Goal: Task Accomplishment & Management: Manage account settings

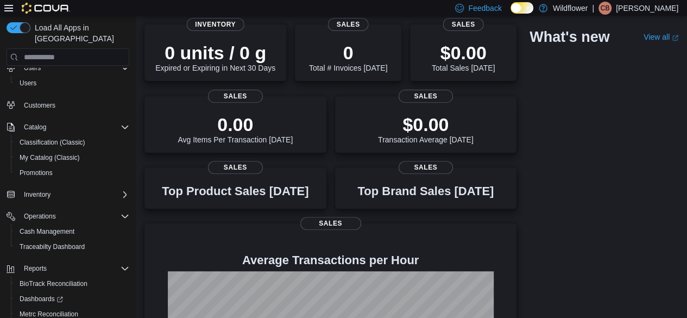
scroll to position [86, 0]
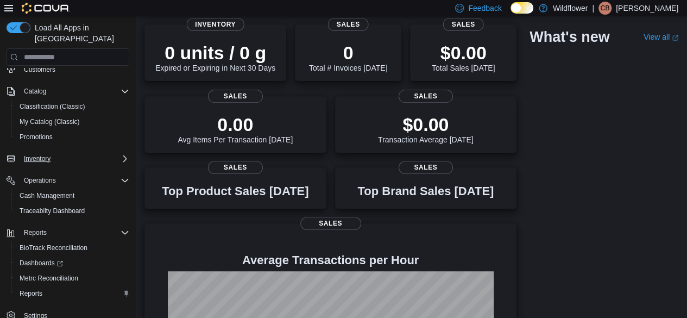
click at [124, 154] on icon "Complex example" at bounding box center [125, 158] width 9 height 9
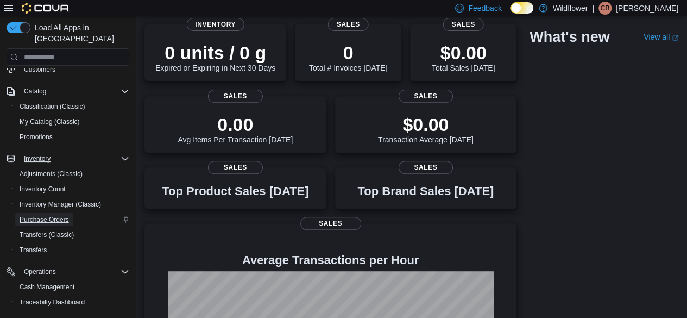
click at [51, 215] on span "Purchase Orders" at bounding box center [44, 219] width 49 height 9
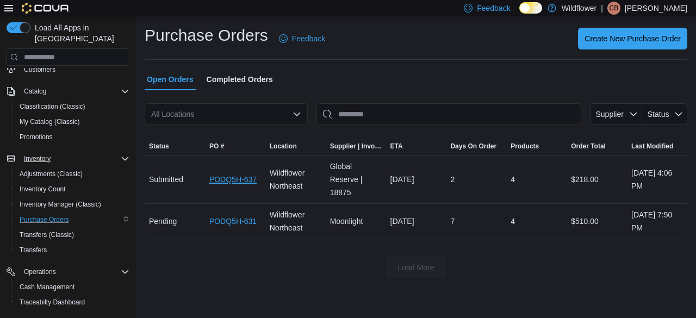
click at [226, 181] on link "PODQ5H-637" at bounding box center [232, 179] width 47 height 13
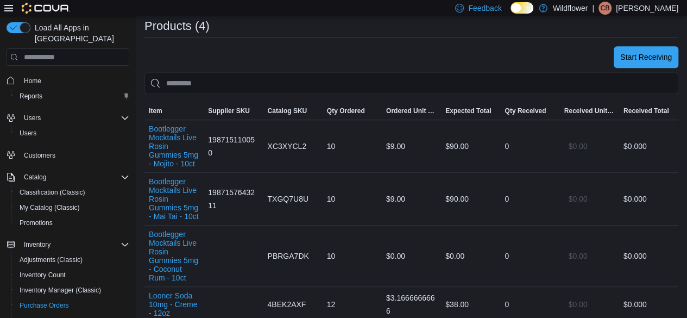
scroll to position [435, 0]
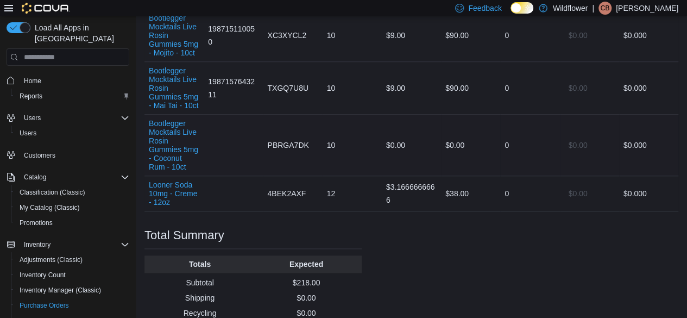
click at [406, 142] on div "$0.00" at bounding box center [411, 145] width 59 height 22
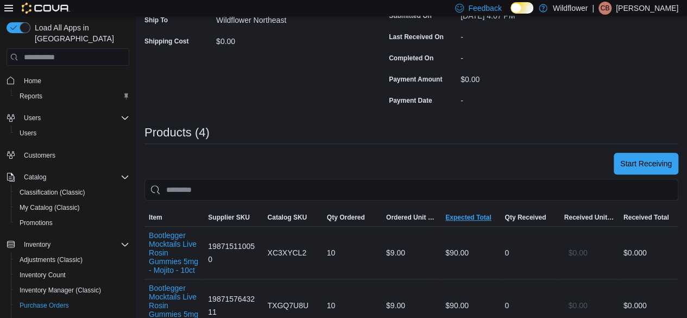
scroll to position [380, 0]
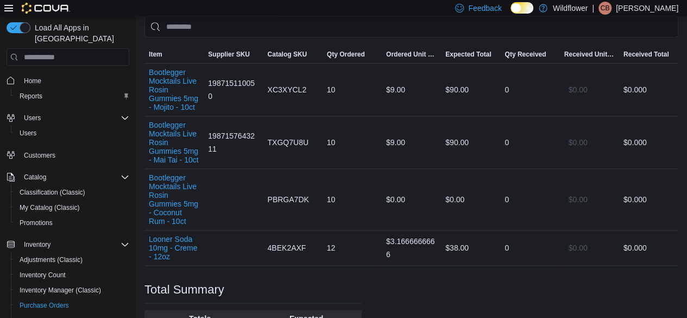
click at [469, 195] on div "$0.00" at bounding box center [470, 200] width 59 height 22
click at [466, 196] on div "$0.00" at bounding box center [470, 200] width 59 height 22
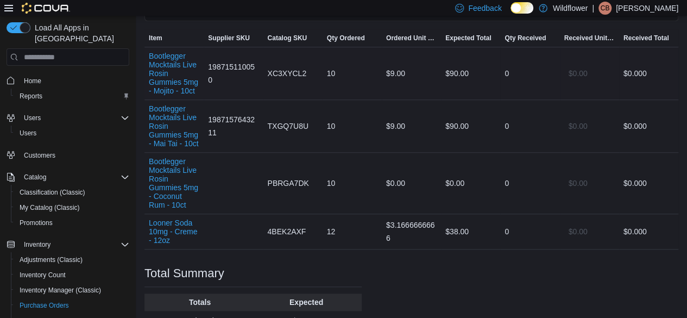
scroll to position [483, 0]
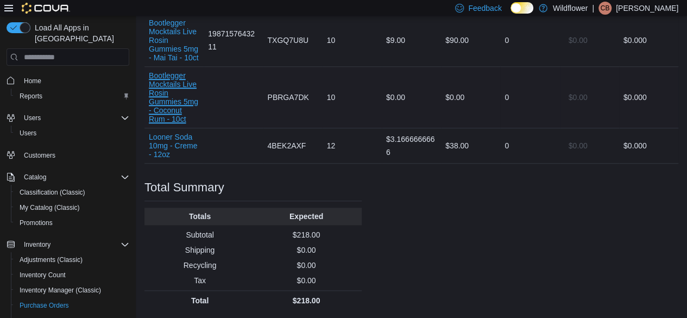
click at [184, 104] on button "Bootlegger Mocktails Live Rosin Gummies 5mg - Coconut Rum - 10ct" at bounding box center [174, 97] width 51 height 52
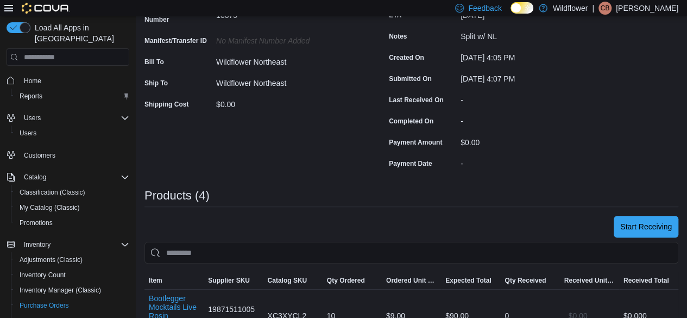
scroll to position [217, 0]
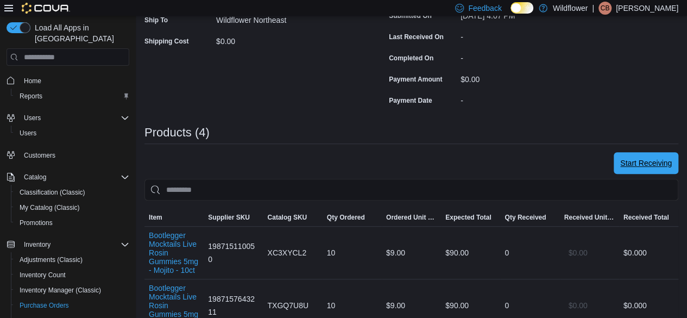
click at [637, 174] on span "Start Receiving" at bounding box center [647, 163] width 52 height 22
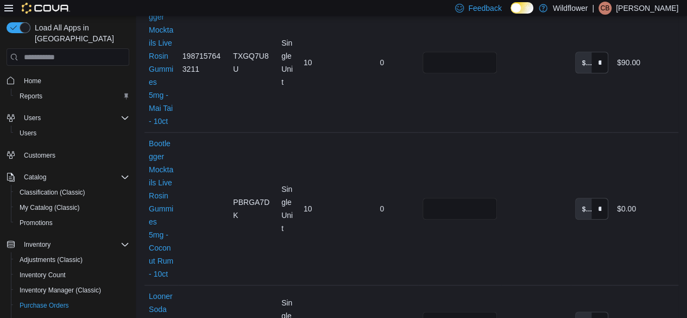
scroll to position [489, 0]
click at [608, 198] on input "****" at bounding box center [600, 208] width 16 height 21
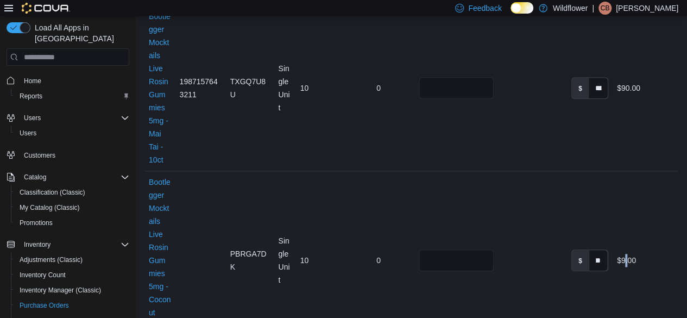
scroll to position [0, 0]
click at [634, 226] on td "Total Cost $9.00" at bounding box center [646, 260] width 66 height 179
click at [607, 215] on td "Unit Cost $ *******" at bounding box center [590, 260] width 46 height 179
click at [608, 250] on input "*******" at bounding box center [599, 260] width 18 height 21
click at [602, 250] on input "*******" at bounding box center [599, 260] width 18 height 21
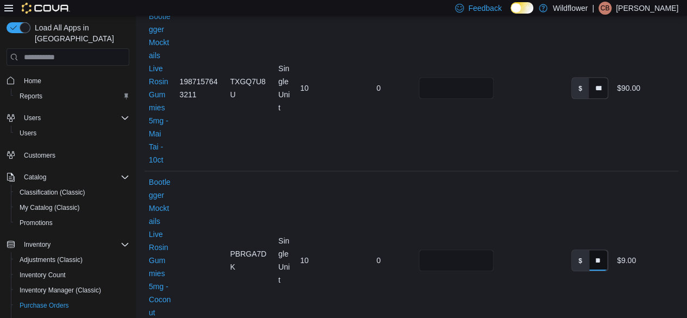
scroll to position [0, 17]
type input "*"
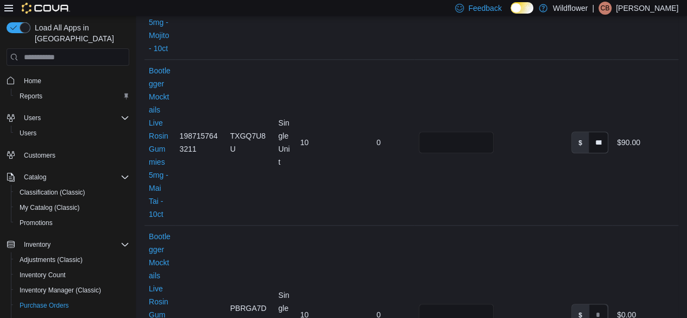
click at [4, 9] on icon at bounding box center [8, 8] width 9 height 9
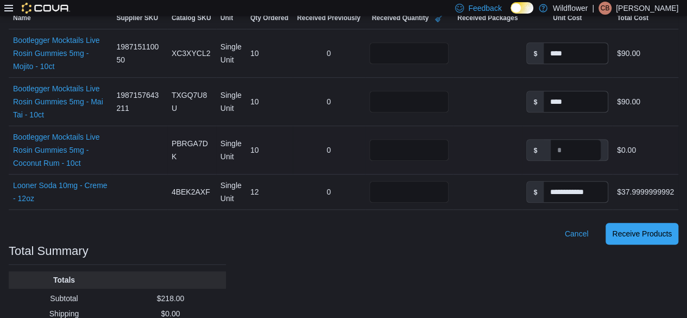
scroll to position [296, 0]
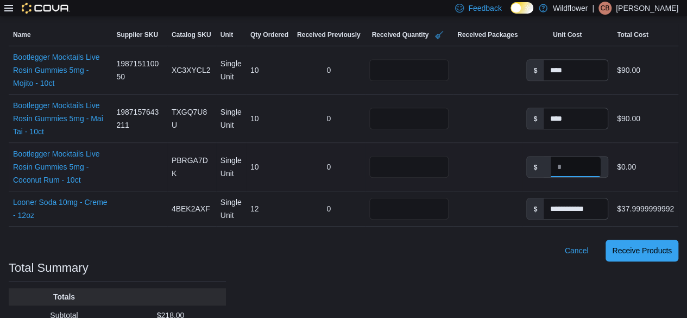
drag, startPoint x: 575, startPoint y: 145, endPoint x: 581, endPoint y: 147, distance: 6.9
click at [575, 157] on input at bounding box center [576, 167] width 50 height 21
type input "****"
click at [526, 251] on div "Purchase Orders PODQ5H-637 Receiving Order PODQ5H-637 Feedback Supplier Edit Su…" at bounding box center [343, 59] width 687 height 679
click at [659, 156] on div "$90.00" at bounding box center [646, 167] width 66 height 22
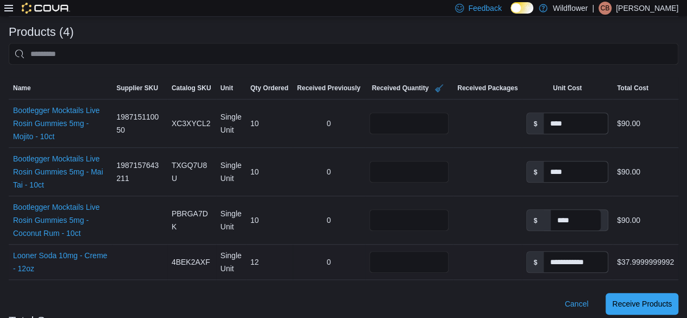
scroll to position [241, 0]
click at [670, 299] on span "Receive Products" at bounding box center [642, 304] width 60 height 11
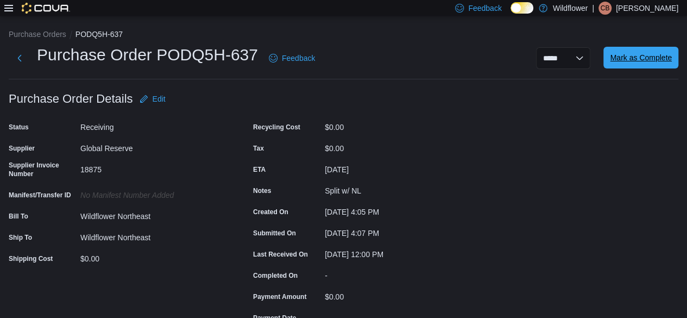
click at [651, 57] on span "Mark as Complete" at bounding box center [641, 57] width 62 height 11
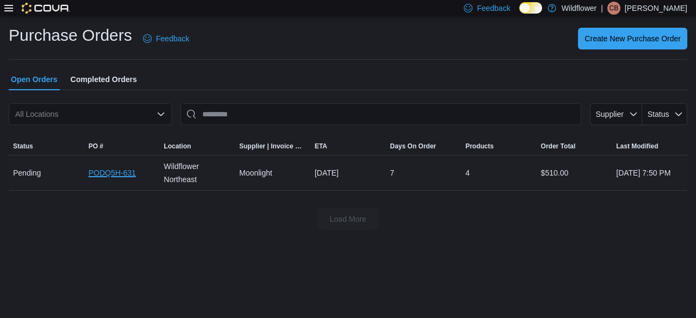
click at [115, 170] on link "PODQ5H-631" at bounding box center [112, 172] width 47 height 13
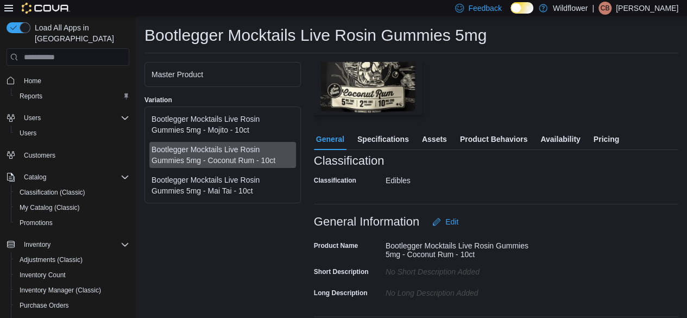
scroll to position [217, 0]
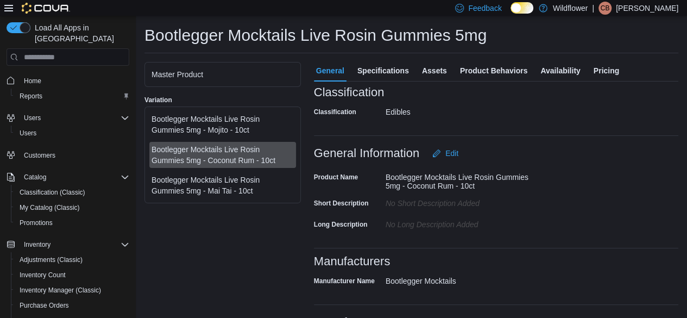
click at [610, 67] on span "Pricing" at bounding box center [607, 71] width 26 height 22
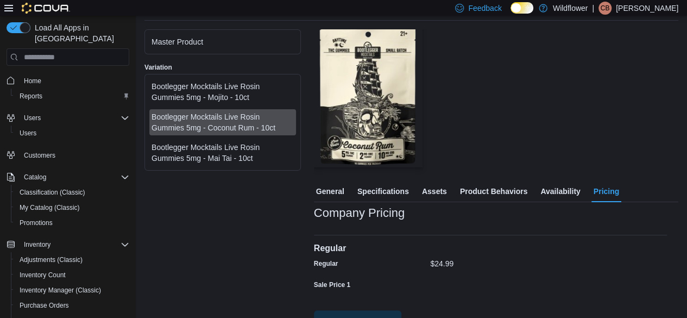
scroll to position [54, 0]
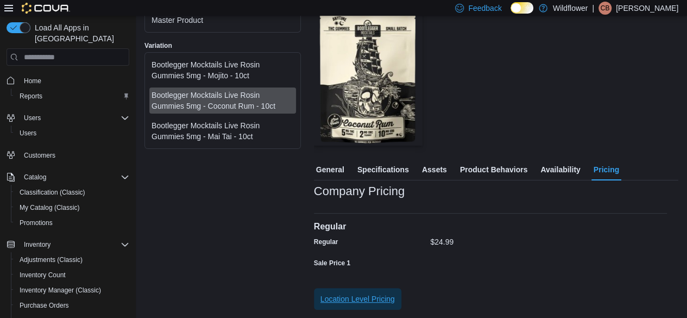
click at [385, 301] on span "Location Level Pricing" at bounding box center [358, 298] width 74 height 11
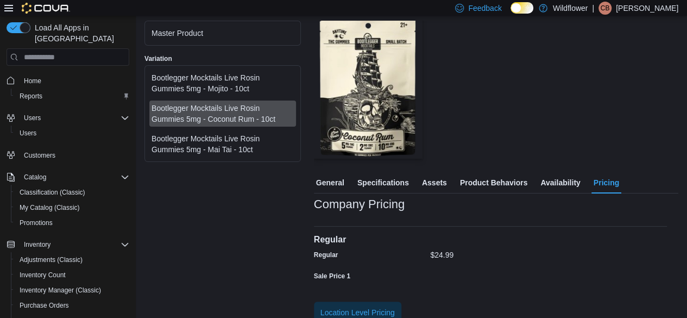
scroll to position [54, 0]
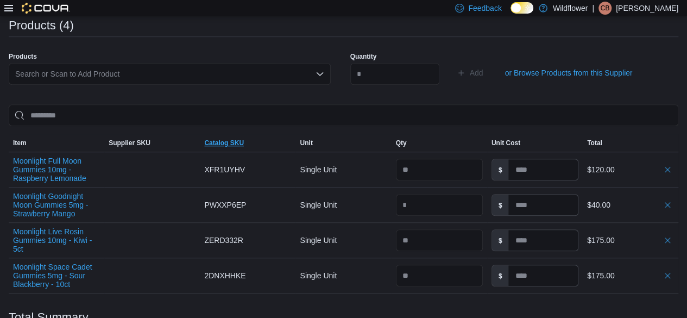
scroll to position [326, 0]
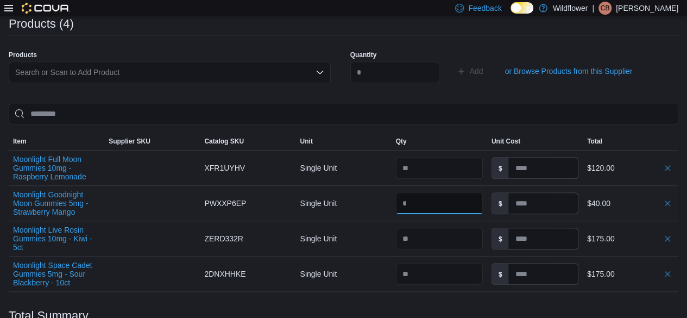
drag, startPoint x: 441, startPoint y: 206, endPoint x: 381, endPoint y: 204, distance: 60.4
click at [381, 204] on tr "Moonlight Goodnight Moon Gummies 5mg - Strawberry Mango Supplier SKU Catalog SK…" at bounding box center [344, 203] width 670 height 35
type input "**"
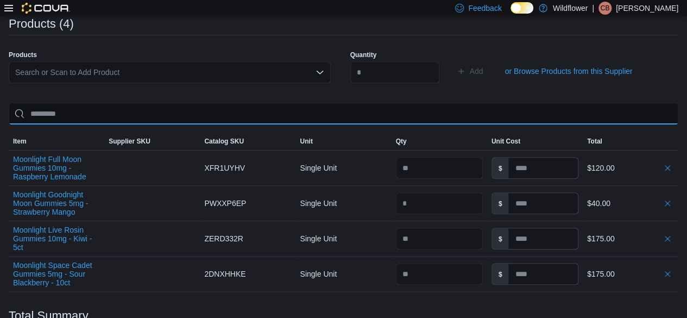
click at [453, 106] on input "search" at bounding box center [344, 114] width 670 height 22
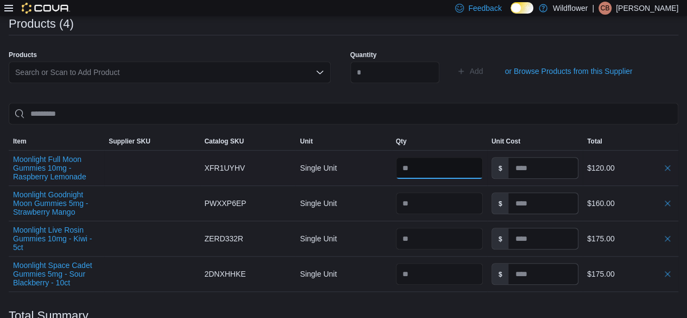
drag, startPoint x: 448, startPoint y: 165, endPoint x: 396, endPoint y: 166, distance: 52.2
click at [396, 166] on div at bounding box center [440, 168] width 96 height 30
type input "*"
click at [474, 132] on div "Sorting EuiBasicTable with search callback Item Supplier SKU Catalog SKU Unit Q…" at bounding box center [344, 197] width 670 height 189
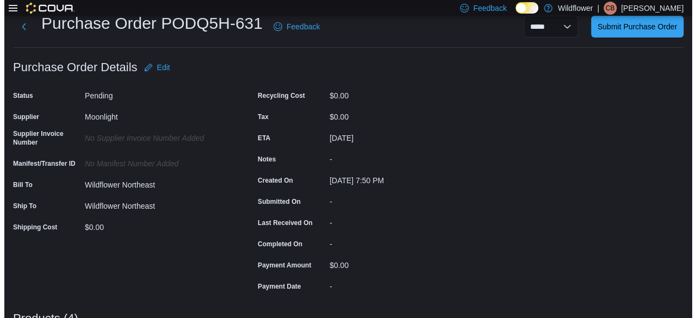
scroll to position [0, 0]
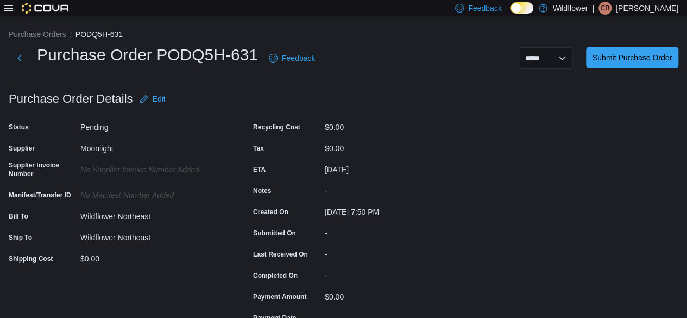
click at [617, 50] on span "Submit Purchase Order" at bounding box center [632, 58] width 79 height 22
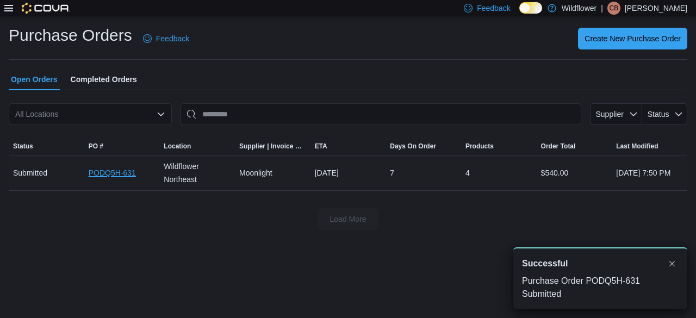
click at [112, 173] on link "PODQ5H-631" at bounding box center [112, 172] width 47 height 13
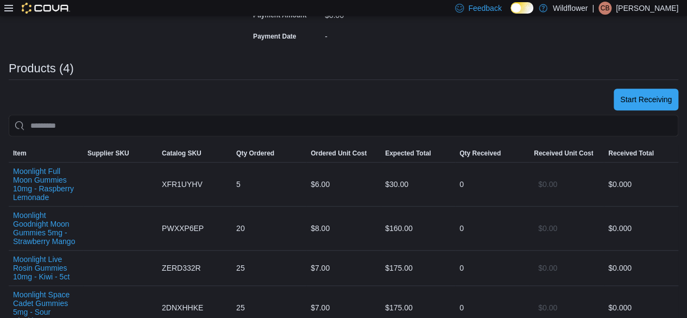
scroll to position [163, 0]
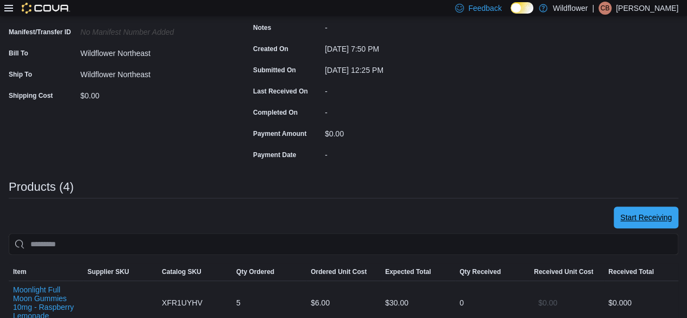
click at [644, 216] on span "Start Receiving" at bounding box center [647, 217] width 52 height 11
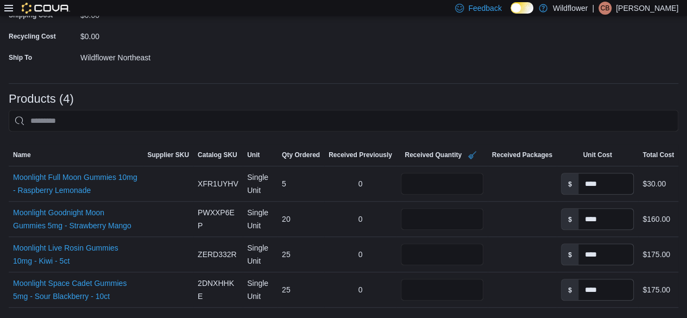
scroll to position [272, 0]
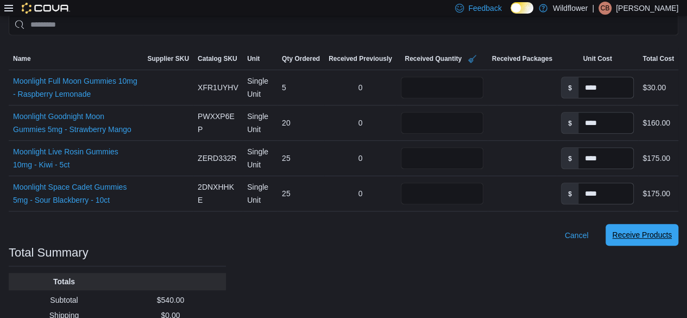
click at [670, 227] on span "Receive Products" at bounding box center [642, 235] width 60 height 22
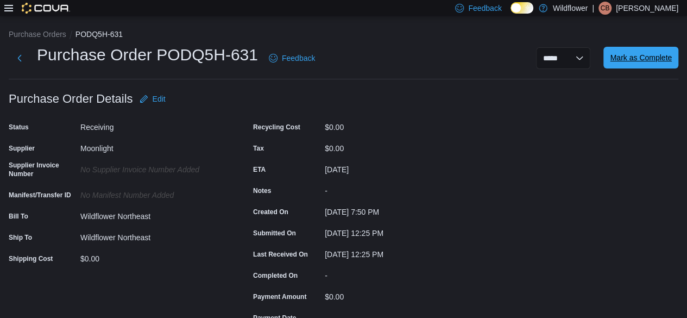
click at [629, 57] on span "Mark as Complete" at bounding box center [641, 57] width 62 height 11
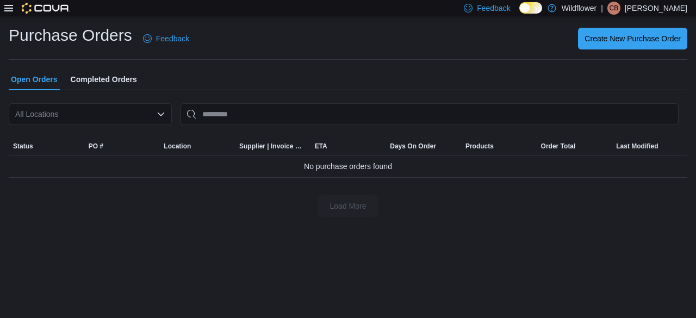
click at [594, 259] on div "Purchase Orders Feedback Create New Purchase Order Open Orders Completed Orders…" at bounding box center [348, 167] width 696 height 302
click at [2, 8] on div "Feedback Dark Mode Wildflower | CB Crystale Bernander" at bounding box center [348, 8] width 696 height 16
click at [3, 8] on div "Feedback Dark Mode Wildflower | CB Crystale Bernander" at bounding box center [348, 8] width 696 height 16
click at [7, 7] on icon at bounding box center [8, 8] width 9 height 9
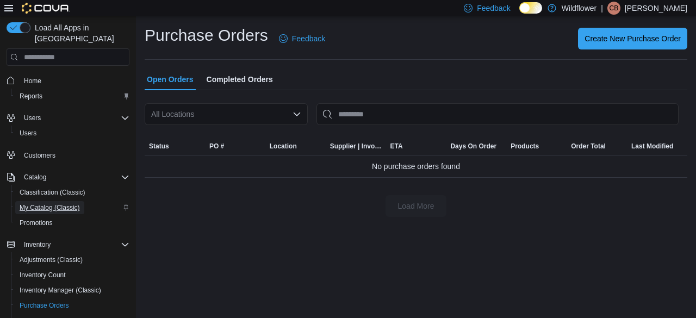
click at [40, 203] on span "My Catalog (Classic)" at bounding box center [50, 207] width 60 height 9
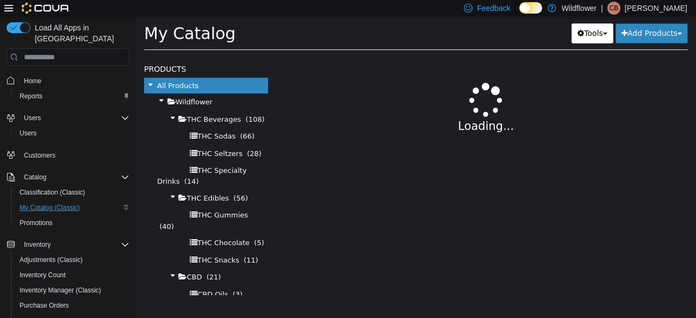
select select "**********"
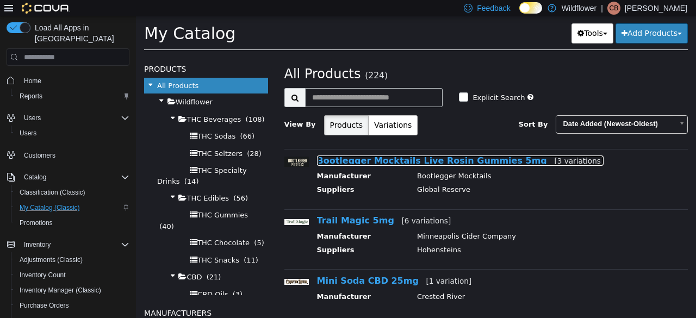
click at [462, 158] on link "Bootlegger Mocktails Live Rosin Gummies 5mg [3 variations]" at bounding box center [460, 160] width 287 height 10
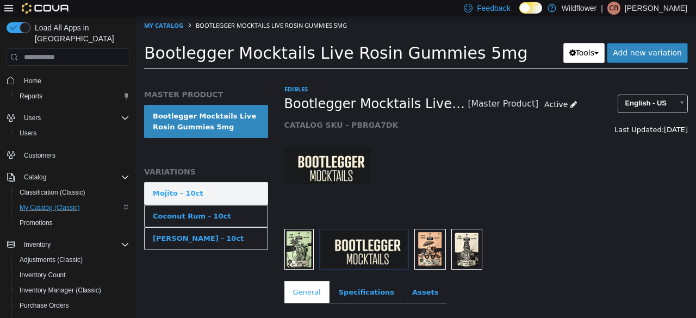
click at [186, 197] on div "Mojito - 10ct" at bounding box center [178, 193] width 50 height 11
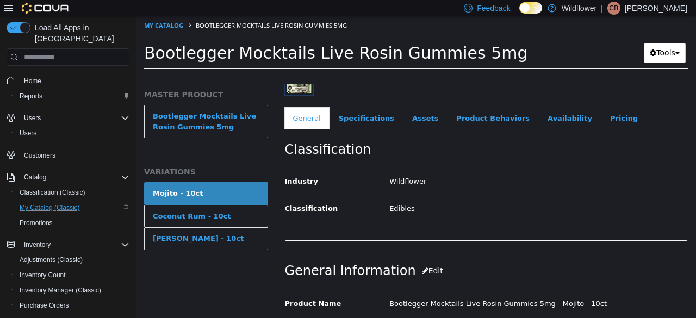
scroll to position [173, 0]
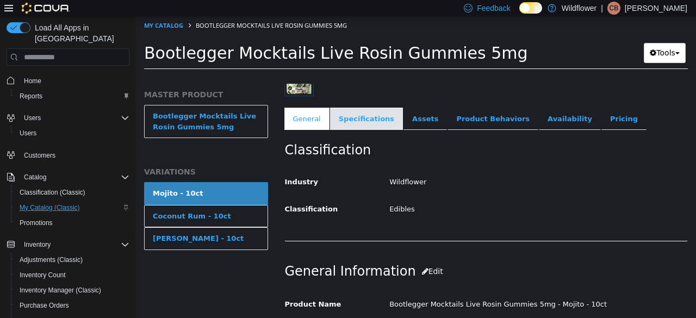
click at [353, 117] on link "Specifications" at bounding box center [366, 119] width 73 height 23
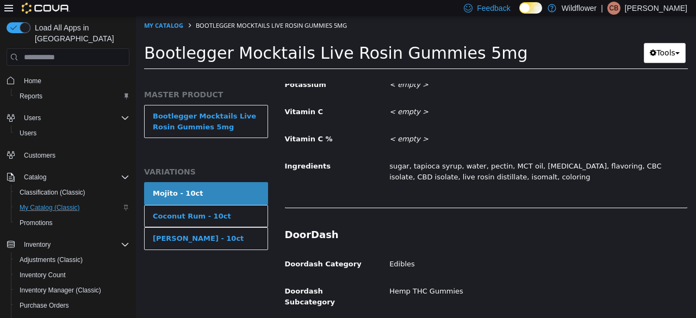
scroll to position [1557, 0]
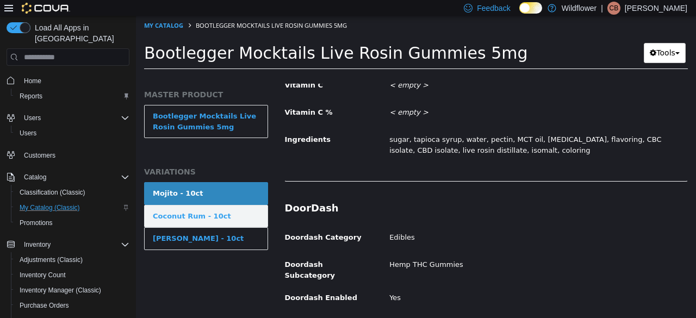
click at [193, 209] on link "Coconut Rum - 10ct" at bounding box center [206, 216] width 124 height 23
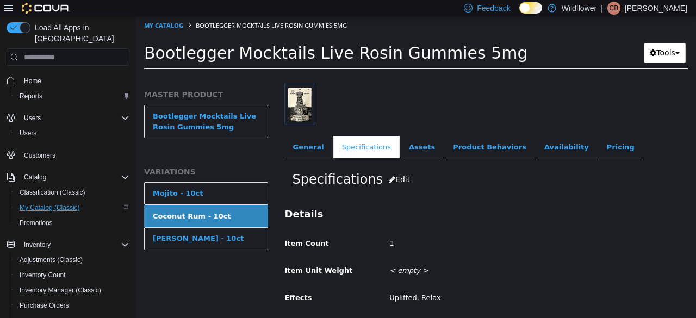
scroll to position [143, 0]
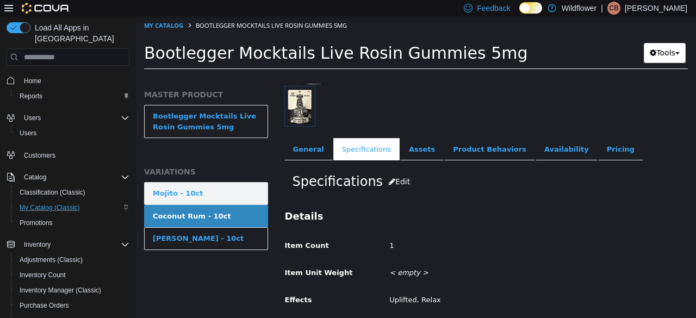
click at [218, 199] on link "Mojito - 10ct" at bounding box center [206, 193] width 124 height 23
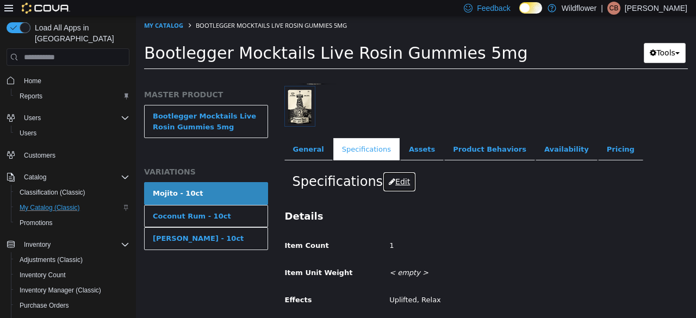
click at [395, 178] on button "Edit" at bounding box center [399, 182] width 33 height 20
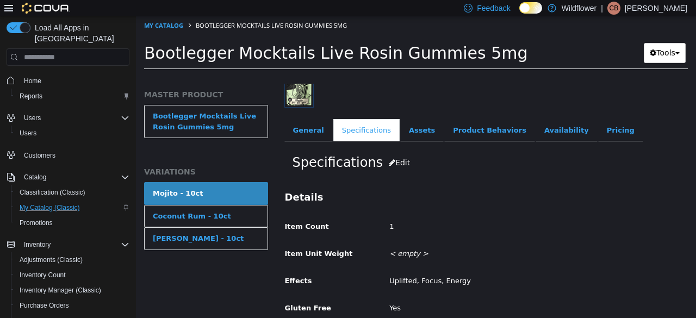
scroll to position [164, 0]
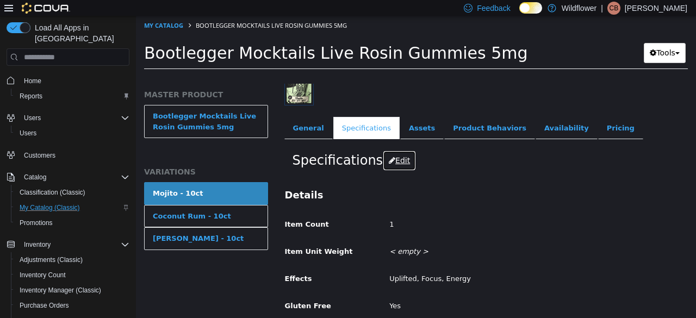
click at [392, 161] on button "Edit" at bounding box center [399, 161] width 33 height 20
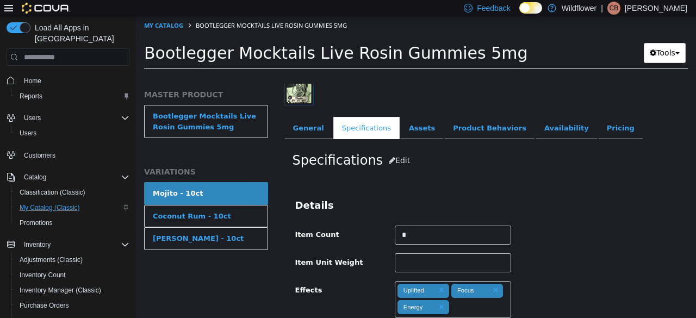
click at [434, 155] on h2 "Specifications Edit" at bounding box center [485, 161] width 387 height 20
click at [423, 259] on input "text" at bounding box center [453, 262] width 116 height 19
type input "****"
drag, startPoint x: 558, startPoint y: 196, endPoint x: 568, endPoint y: 200, distance: 11.5
click at [558, 196] on div "**********" at bounding box center [486, 284] width 403 height 215
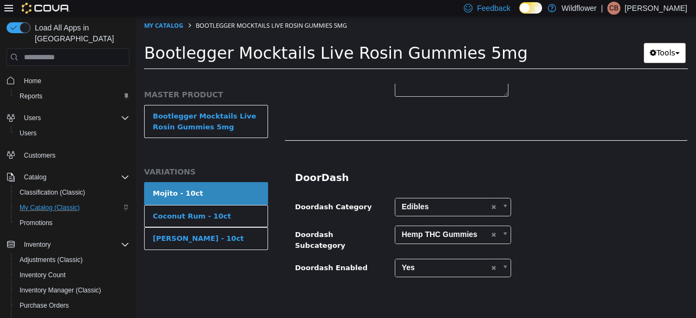
scroll to position [1869, 0]
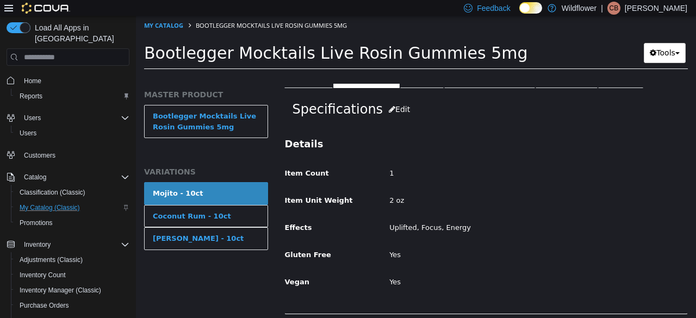
scroll to position [198, 0]
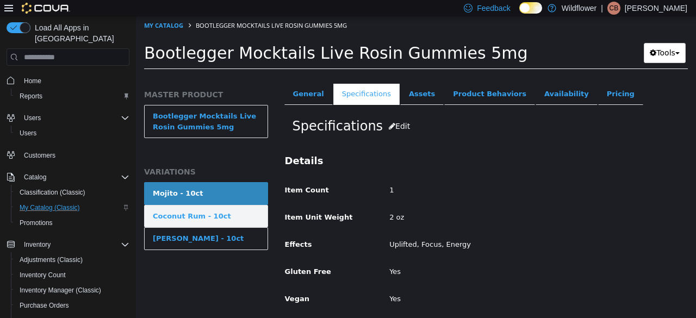
click at [202, 214] on div "Coconut Rum - 10ct" at bounding box center [192, 216] width 78 height 11
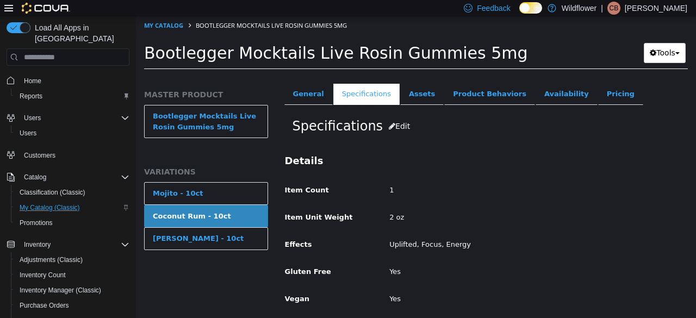
scroll to position [197, 0]
click at [393, 129] on button "Edit" at bounding box center [399, 127] width 33 height 20
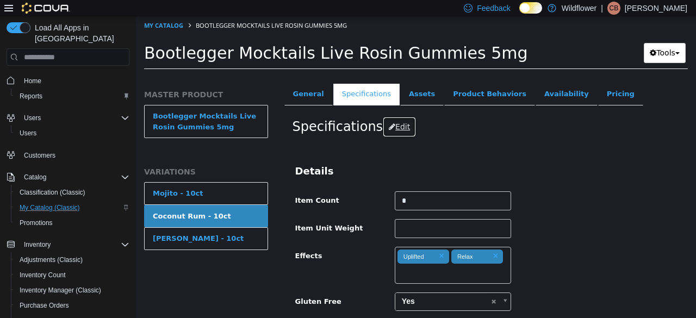
scroll to position [198, 0]
click at [412, 230] on input "text" at bounding box center [453, 228] width 116 height 19
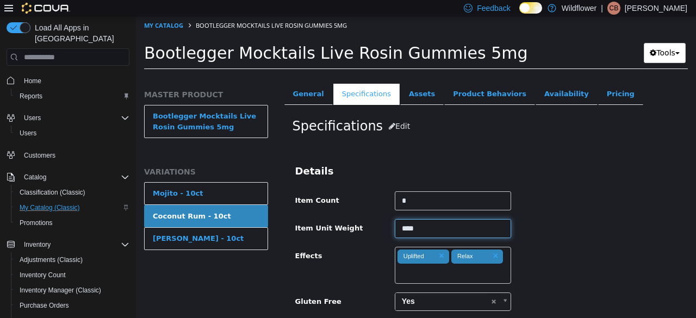
type input "****"
click at [559, 226] on div "Item Unit Weight ****" at bounding box center [486, 229] width 398 height 20
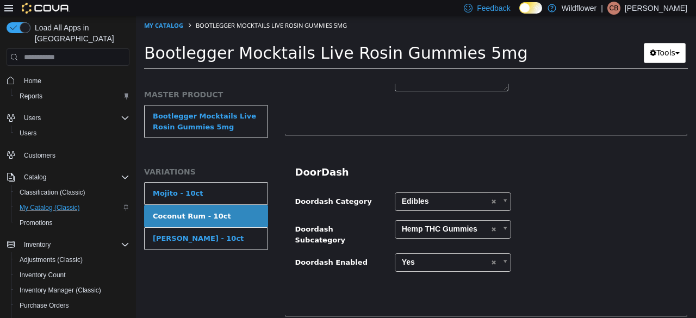
scroll to position [1878, 0]
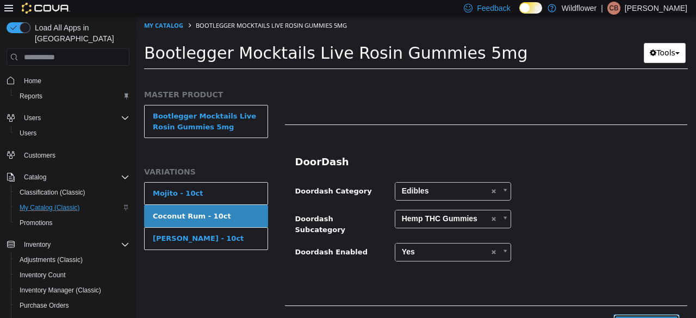
click at [636, 314] on button "Save Changes" at bounding box center [646, 324] width 66 height 20
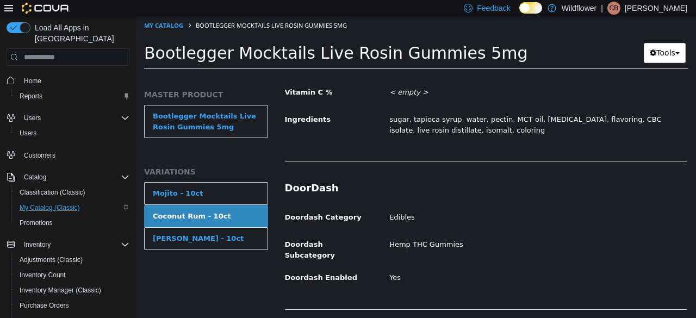
scroll to position [1565, 0]
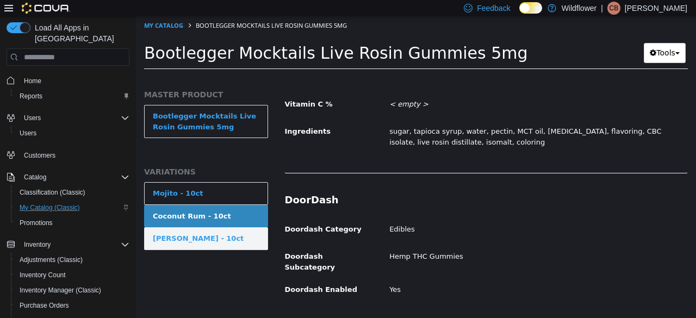
click at [180, 247] on link "Mai Tai - 10ct" at bounding box center [206, 238] width 124 height 23
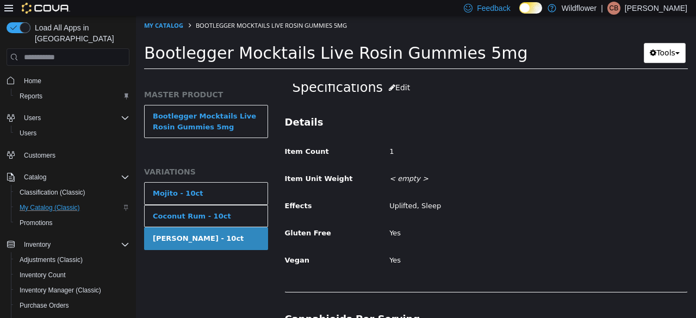
scroll to position [163, 0]
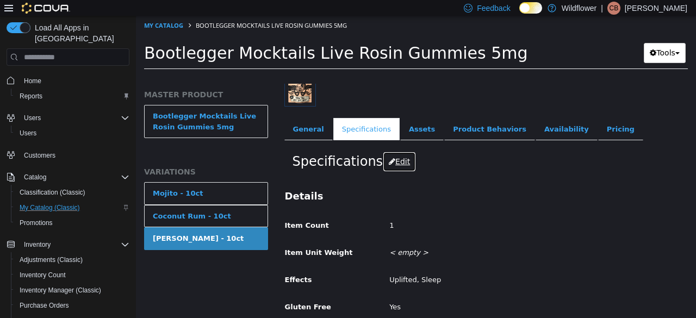
click at [389, 161] on button "Edit" at bounding box center [399, 162] width 33 height 20
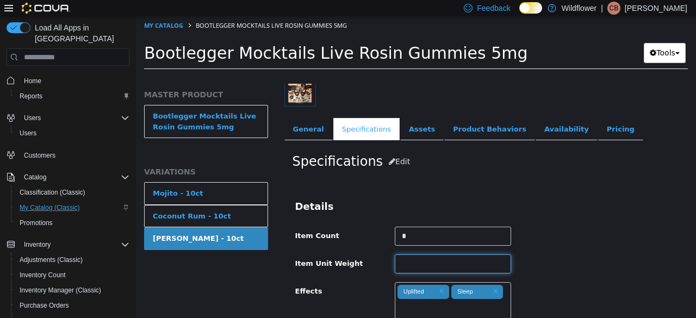
click at [441, 261] on input "text" at bounding box center [453, 263] width 116 height 19
type input "****"
click at [539, 221] on div "**********" at bounding box center [486, 285] width 403 height 215
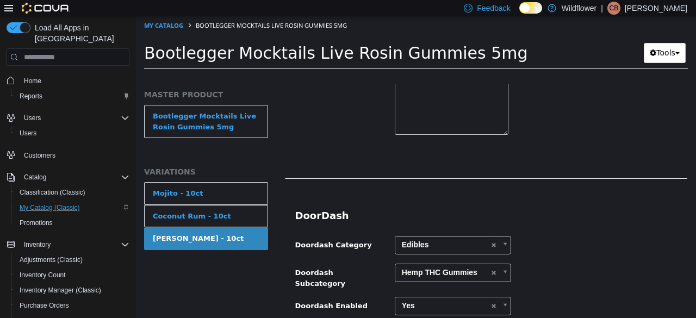
scroll to position [1878, 0]
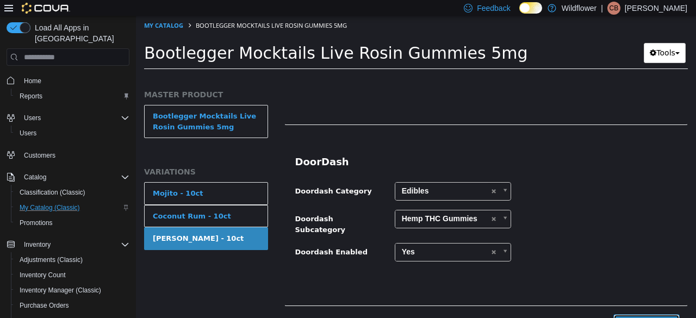
click at [650, 314] on button "Save Changes" at bounding box center [646, 324] width 66 height 20
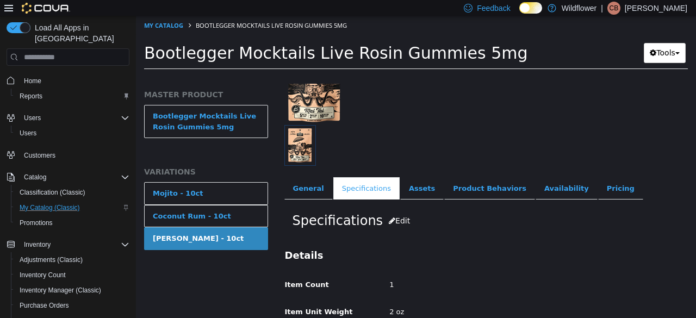
scroll to position [109, 0]
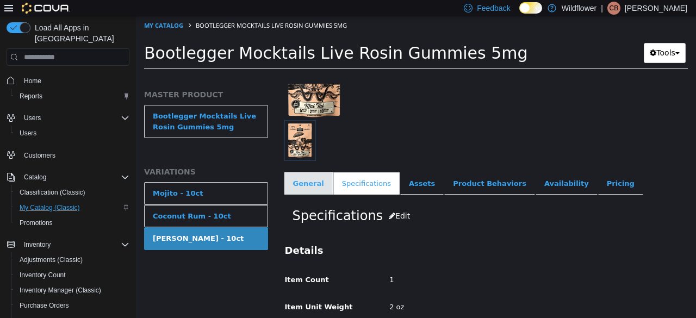
click at [303, 182] on link "General" at bounding box center [308, 183] width 48 height 23
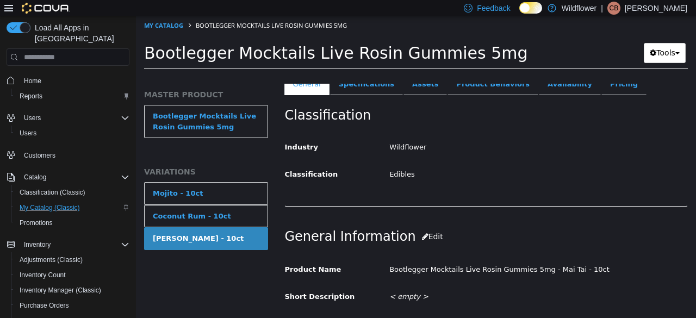
scroll to position [326, 0]
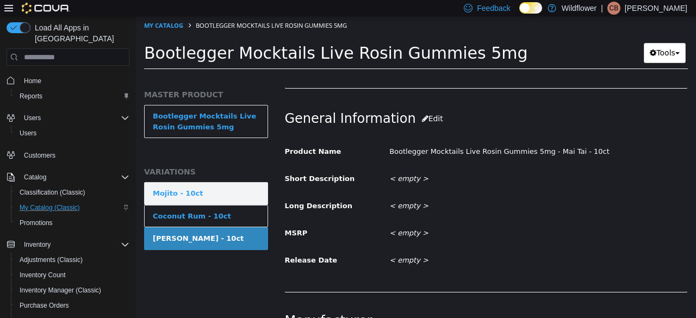
click at [228, 186] on link "Mojito - 10ct" at bounding box center [206, 193] width 124 height 23
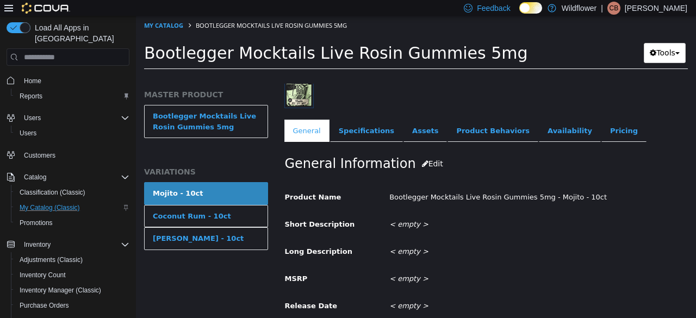
scroll to position [162, 0]
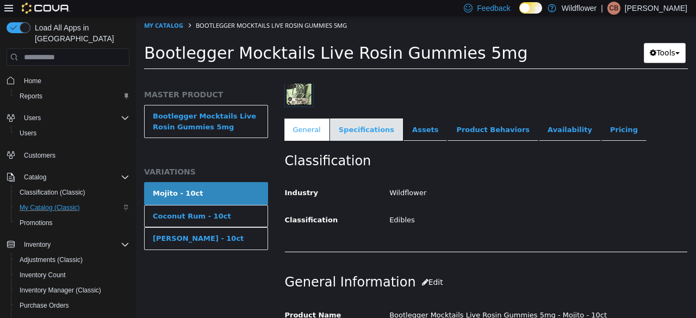
click at [355, 128] on link "Specifications" at bounding box center [366, 129] width 73 height 23
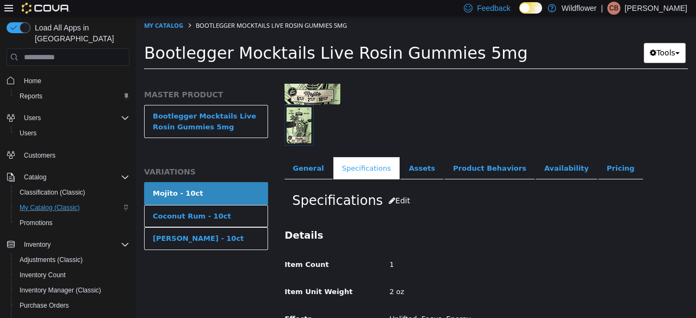
scroll to position [108, 0]
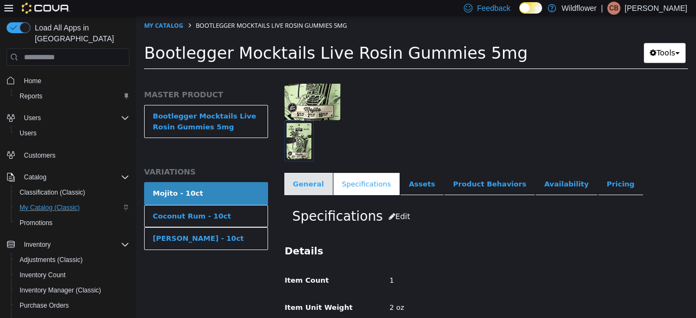
click at [311, 189] on link "General" at bounding box center [308, 184] width 48 height 23
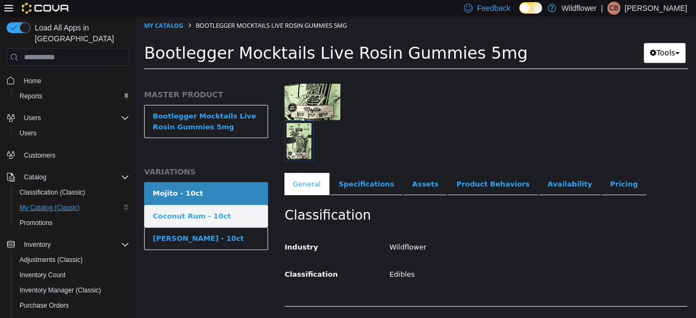
click at [209, 217] on div "Coconut Rum - 10ct" at bounding box center [192, 216] width 78 height 11
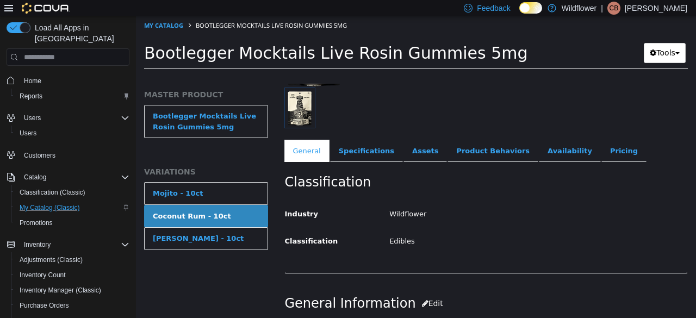
scroll to position [271, 0]
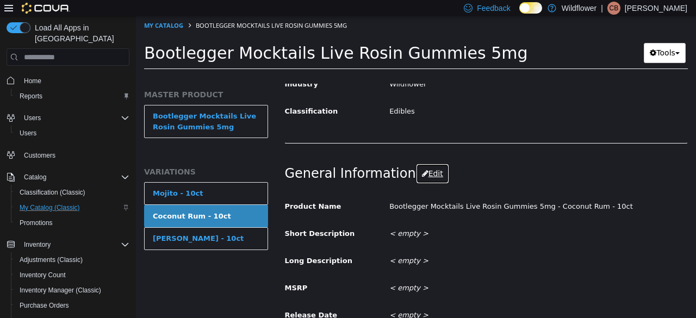
click at [421, 175] on button "Edit" at bounding box center [432, 174] width 33 height 20
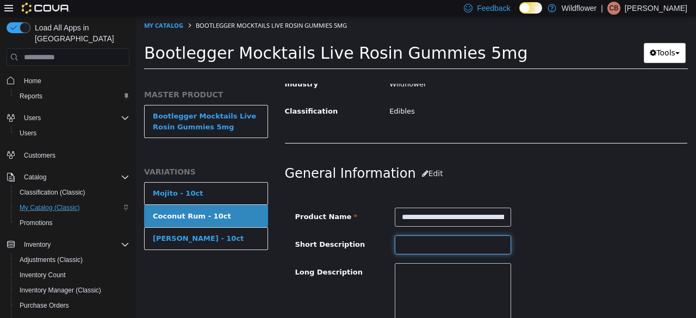
click at [413, 243] on input "text" at bounding box center [453, 244] width 116 height 19
paste input "**********"
type input "**********"
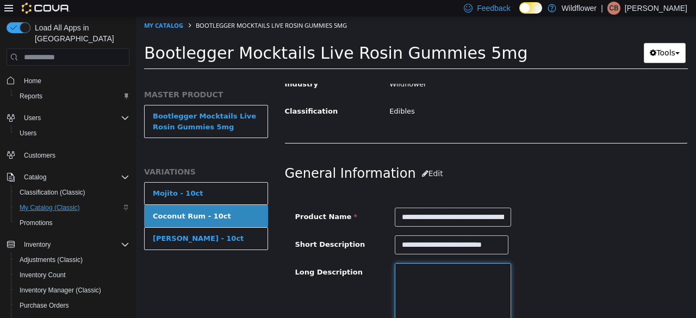
click at [417, 272] on textarea at bounding box center [453, 324] width 116 height 122
paste textarea "**********"
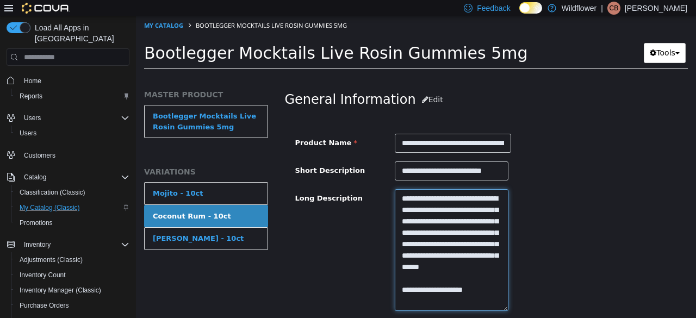
click at [410, 199] on textarea "**********" at bounding box center [452, 249] width 114 height 121
click at [442, 255] on textarea "**********" at bounding box center [452, 249] width 114 height 121
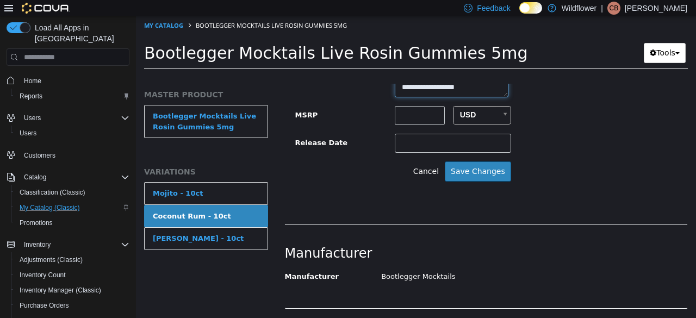
scroll to position [562, 0]
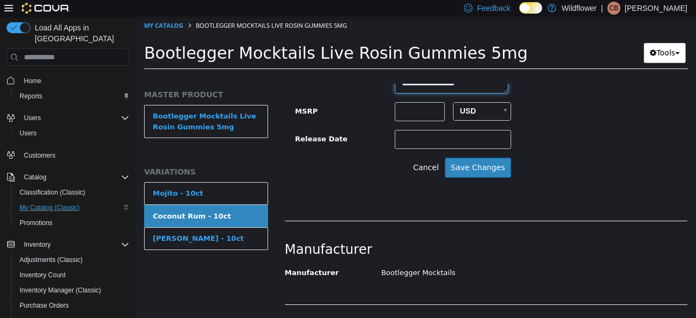
type textarea "**********"
click at [495, 166] on button "Save Changes" at bounding box center [478, 168] width 66 height 20
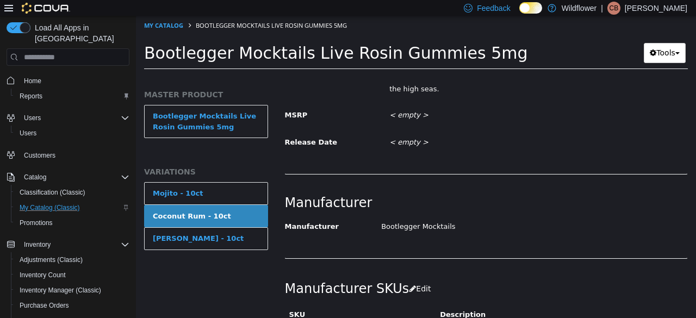
scroll to position [474, 0]
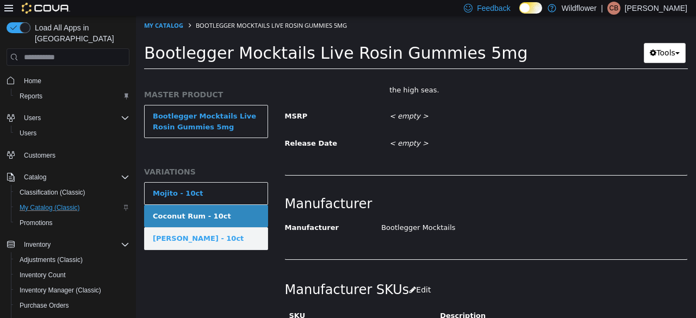
click at [195, 236] on div "Mai Tai - 10ct" at bounding box center [198, 238] width 91 height 11
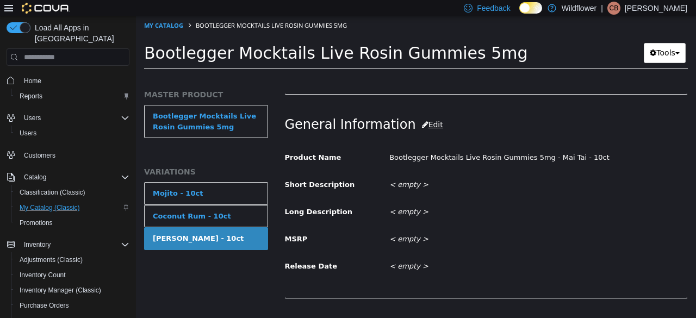
scroll to position [310, 0]
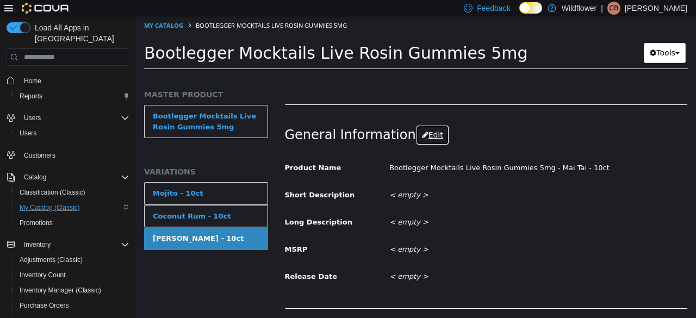
click at [416, 133] on button "Edit" at bounding box center [432, 135] width 33 height 20
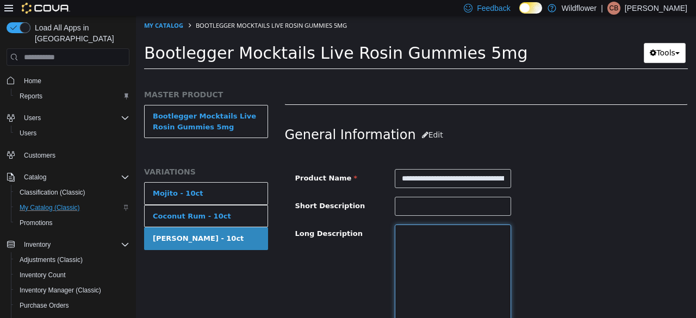
click at [404, 236] on textarea at bounding box center [453, 285] width 116 height 122
paste textarea "**********"
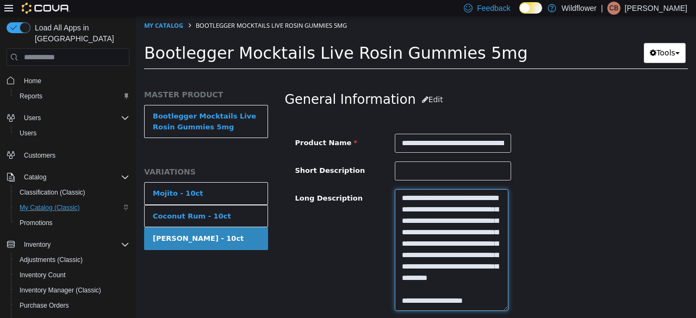
scroll to position [0, 0]
click at [409, 198] on textarea "**********" at bounding box center [452, 249] width 114 height 121
click at [443, 255] on textarea "**********" at bounding box center [452, 249] width 114 height 121
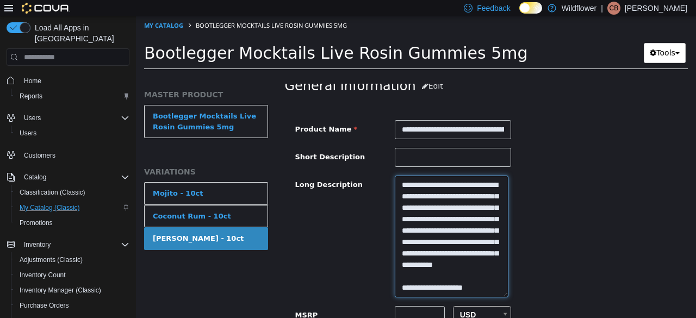
scroll to position [345, 0]
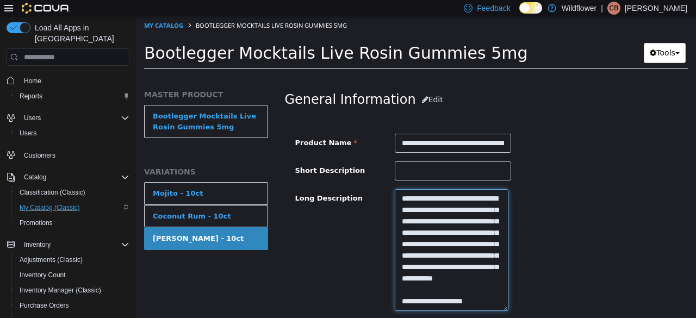
type textarea "**********"
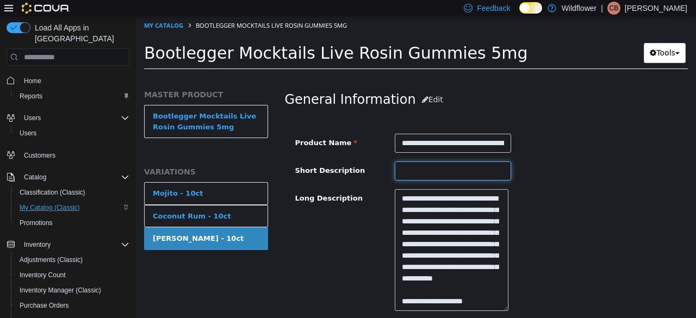
click at [429, 169] on input "text" at bounding box center [453, 170] width 116 height 19
paste input "**********"
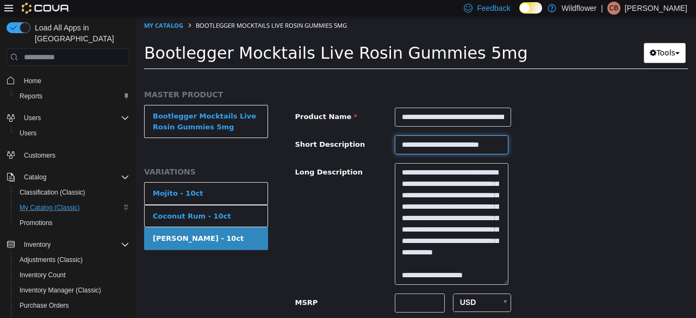
scroll to position [508, 0]
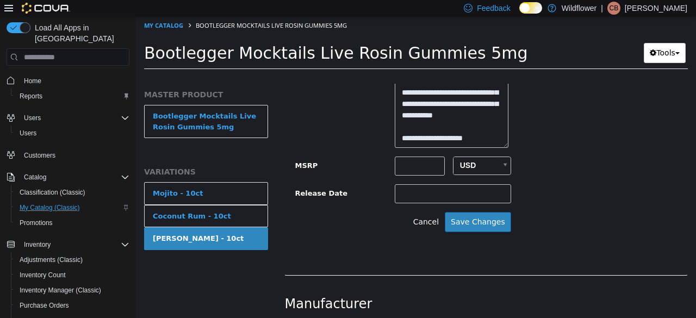
type input "**********"
click at [495, 223] on button "Save Changes" at bounding box center [478, 222] width 66 height 20
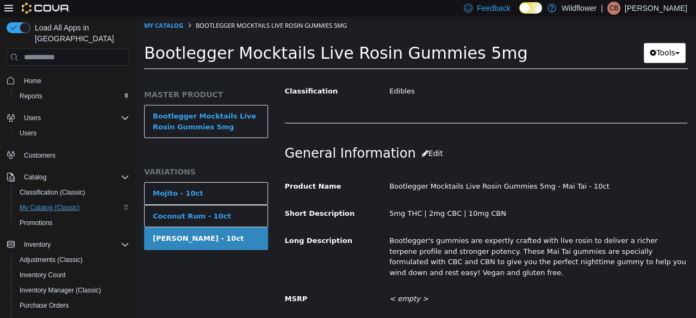
scroll to position [291, 0]
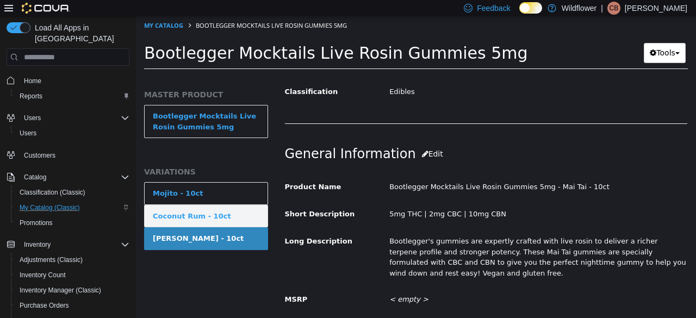
click at [210, 209] on link "Coconut Rum - 10ct" at bounding box center [206, 216] width 124 height 23
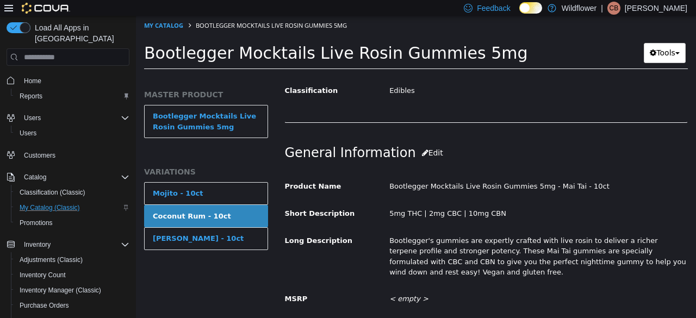
scroll to position [289, 0]
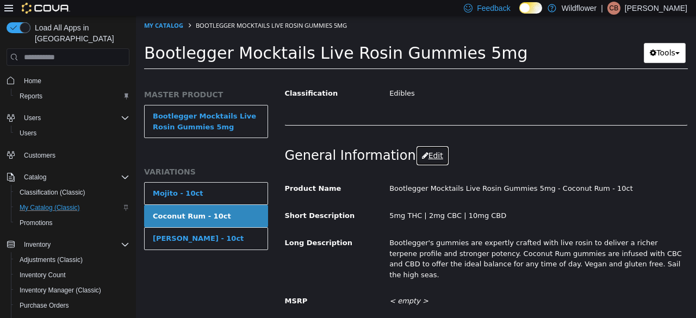
click at [420, 151] on button "Edit" at bounding box center [432, 156] width 33 height 20
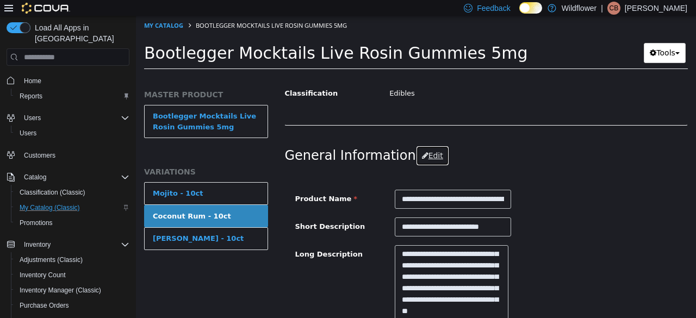
scroll to position [34, 0]
click at [460, 265] on textarea "**********" at bounding box center [452, 305] width 114 height 121
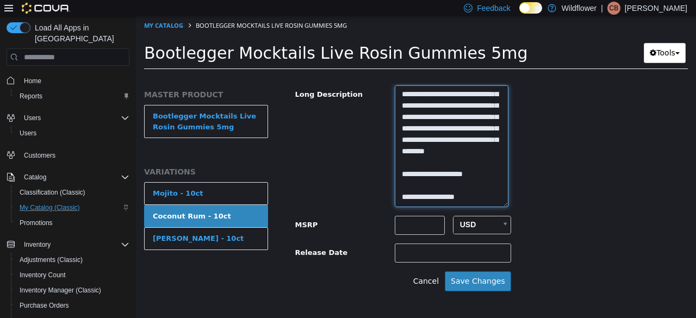
scroll to position [452, 0]
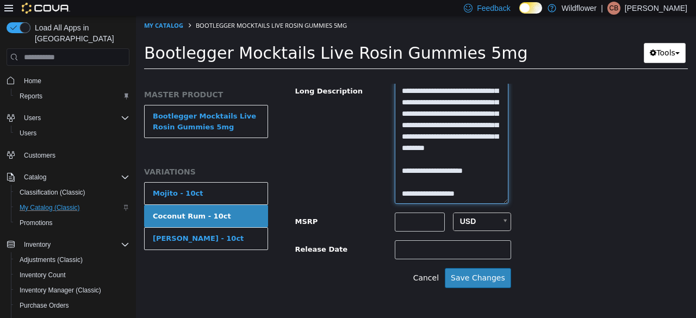
type textarea "**********"
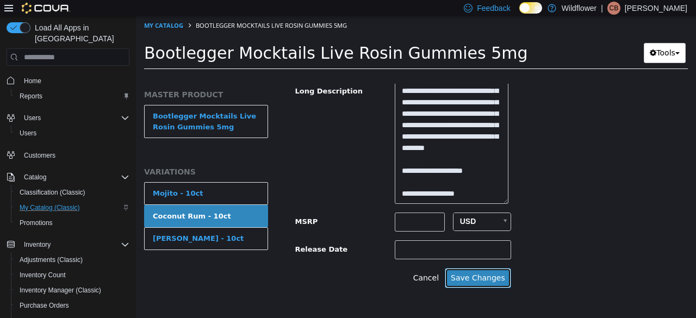
click at [478, 283] on button "Save Changes" at bounding box center [478, 278] width 66 height 20
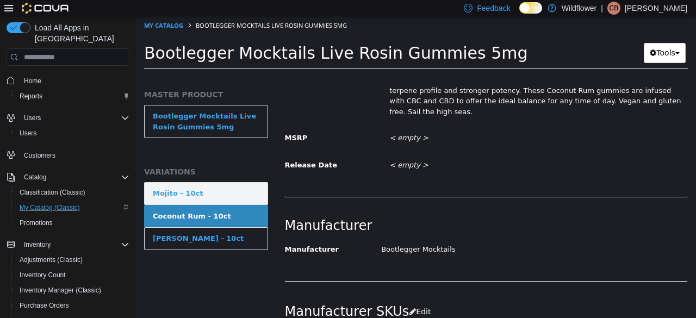
click at [186, 192] on div "Mojito - 10ct" at bounding box center [178, 193] width 50 height 11
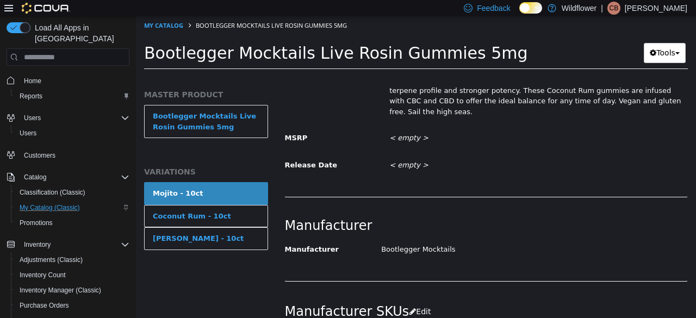
scroll to position [451, 0]
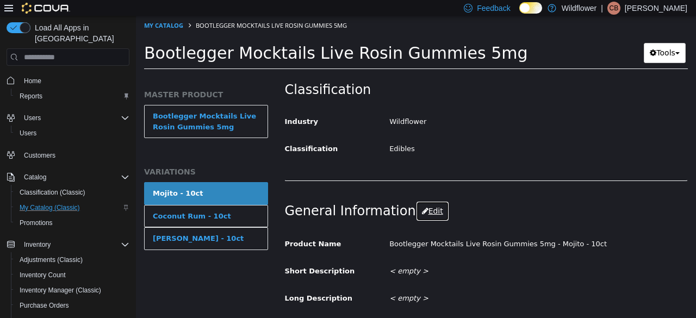
click at [424, 205] on button "Edit" at bounding box center [432, 211] width 33 height 20
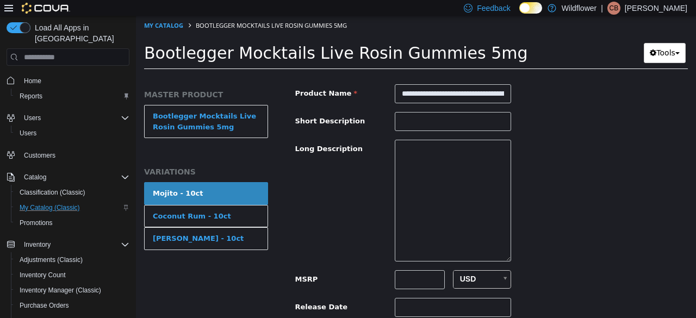
scroll to position [397, 0]
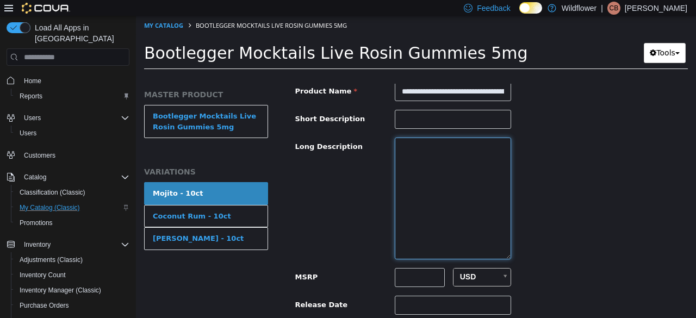
click at [434, 214] on textarea at bounding box center [453, 198] width 116 height 122
paste textarea "**********"
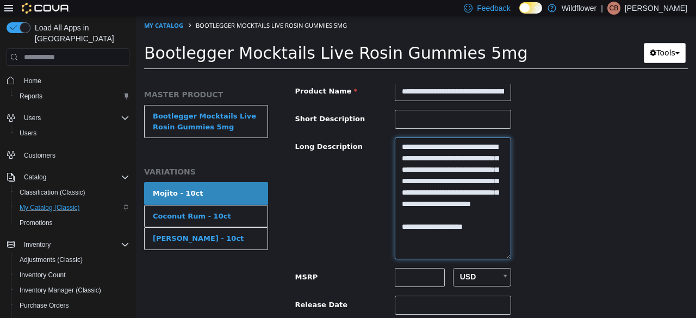
click at [411, 148] on textarea "**********" at bounding box center [453, 198] width 116 height 122
click at [473, 191] on textarea "**********" at bounding box center [453, 198] width 116 height 122
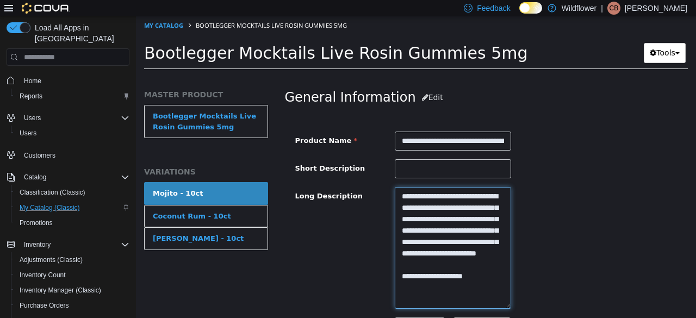
scroll to position [342, 0]
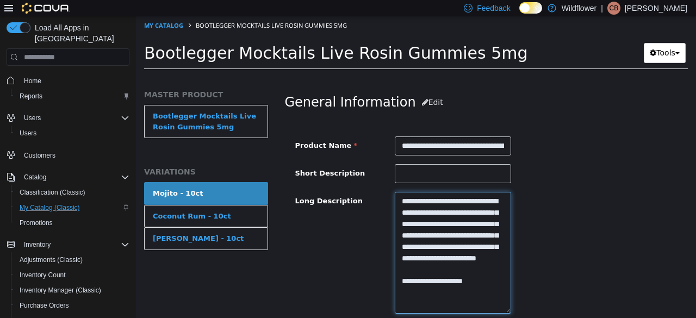
type textarea "**********"
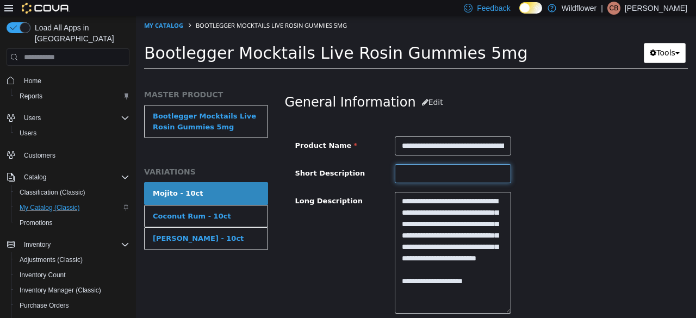
click at [438, 170] on input "text" at bounding box center [453, 173] width 116 height 19
paste input "**********"
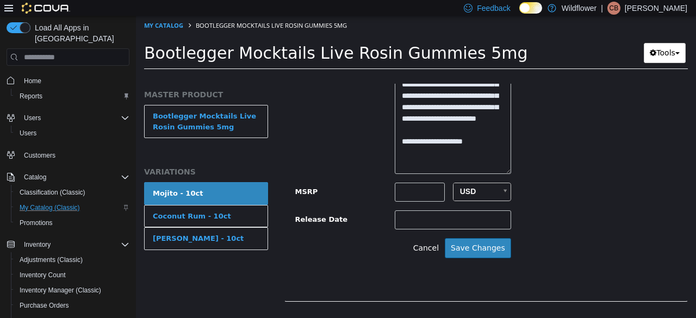
scroll to position [505, 0]
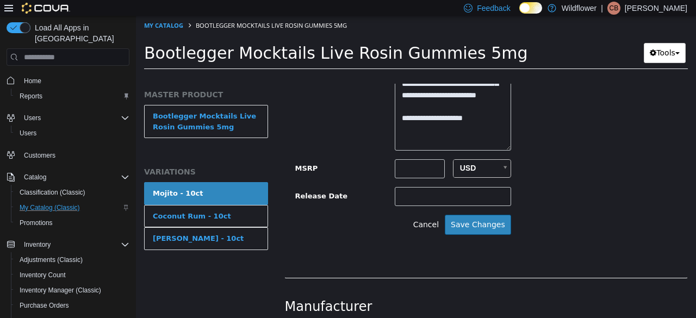
type input "**********"
click at [481, 225] on button "Save Changes" at bounding box center [478, 225] width 66 height 20
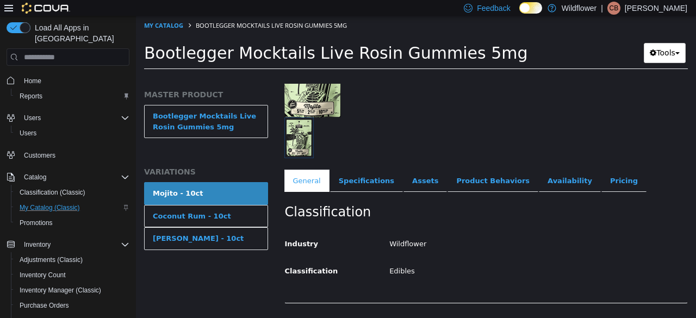
scroll to position [0, 0]
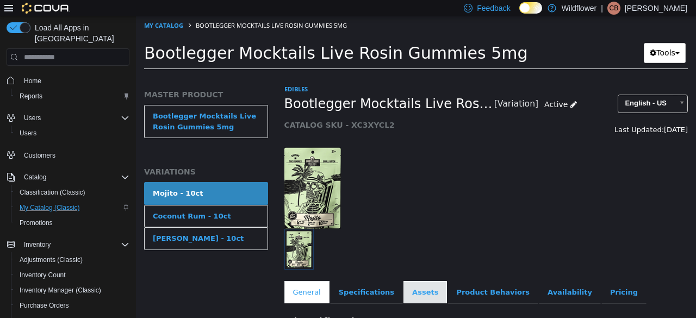
click at [418, 290] on link "Assets" at bounding box center [424, 292] width 43 height 23
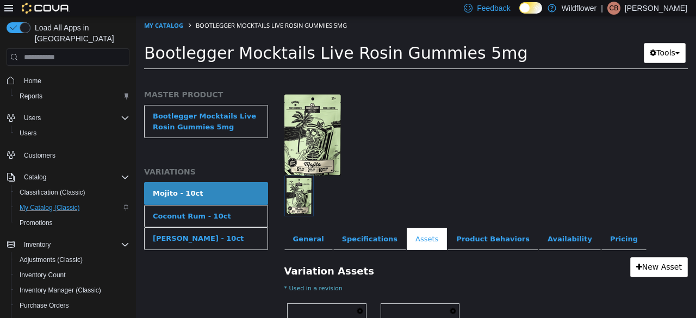
scroll to position [165, 0]
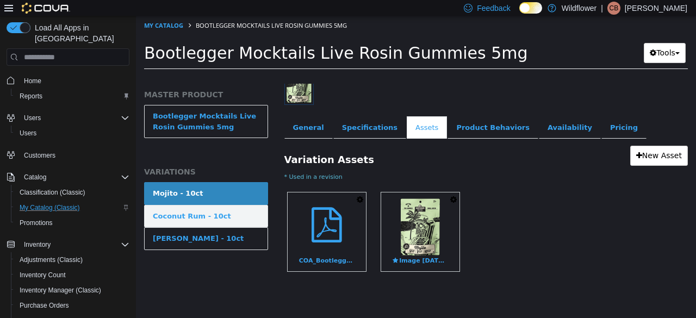
click at [182, 209] on link "Coconut Rum - 10ct" at bounding box center [206, 216] width 124 height 23
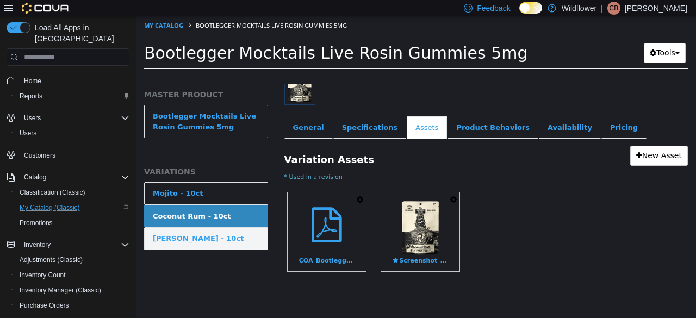
click at [204, 241] on link "Mai Tai - 10ct" at bounding box center [206, 238] width 124 height 23
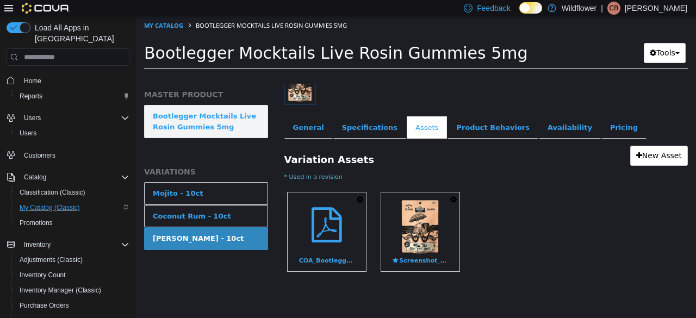
click at [253, 123] on link "Bootlegger Mocktails Live Rosin Gummies 5mg" at bounding box center [206, 121] width 124 height 33
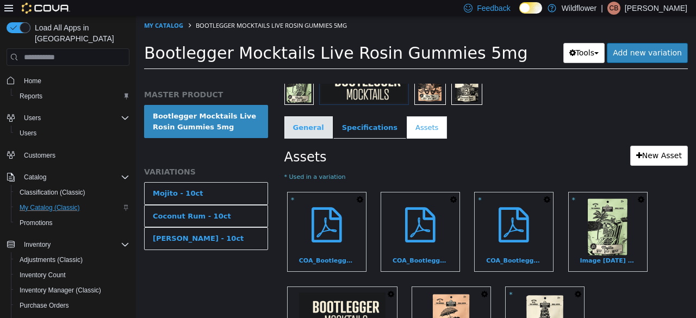
click at [315, 124] on link "General" at bounding box center [308, 127] width 48 height 23
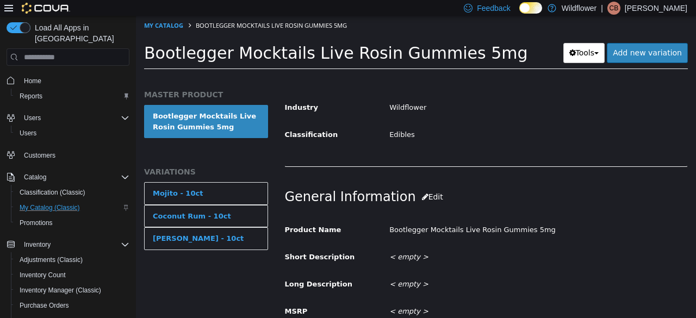
scroll to position [328, 0]
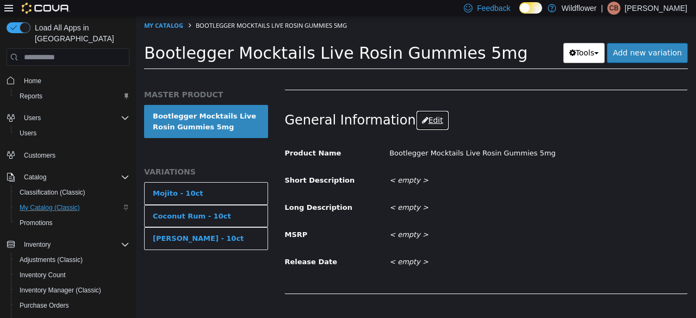
click at [426, 125] on button "Edit" at bounding box center [432, 120] width 33 height 20
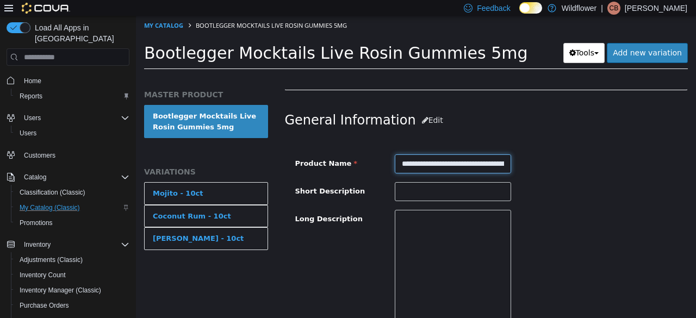
click at [467, 161] on input "**********" at bounding box center [453, 163] width 116 height 19
click at [471, 162] on input "**********" at bounding box center [453, 163] width 116 height 19
type input "**********"
click at [390, 164] on div "**********" at bounding box center [452, 163] width 133 height 19
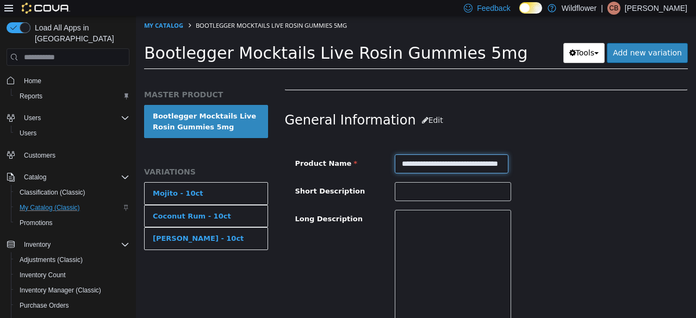
drag, startPoint x: 407, startPoint y: 163, endPoint x: 516, endPoint y: 148, distance: 109.7
click at [516, 148] on div "**********" at bounding box center [486, 297] width 403 height 322
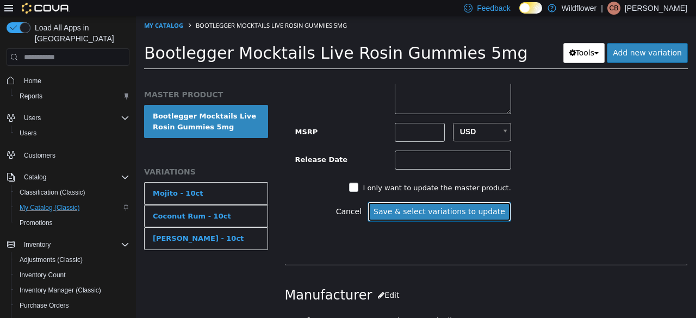
scroll to position [0, 0]
click at [447, 211] on button "Save & select variations to update" at bounding box center [438, 212] width 143 height 20
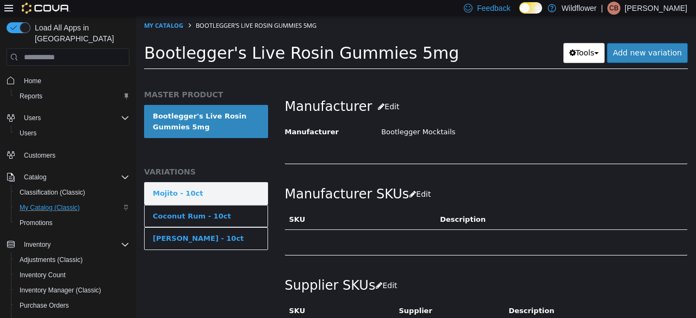
click at [240, 187] on link "Mojito - 10ct" at bounding box center [206, 193] width 124 height 23
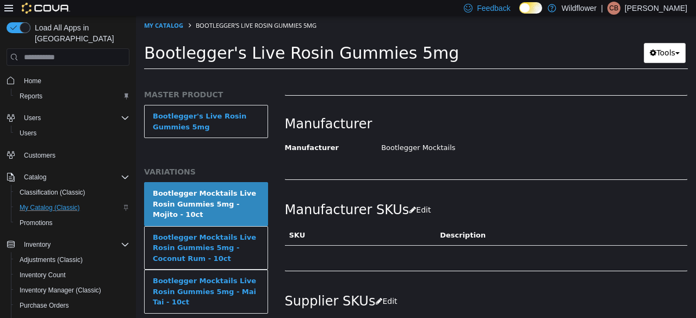
scroll to position [326, 0]
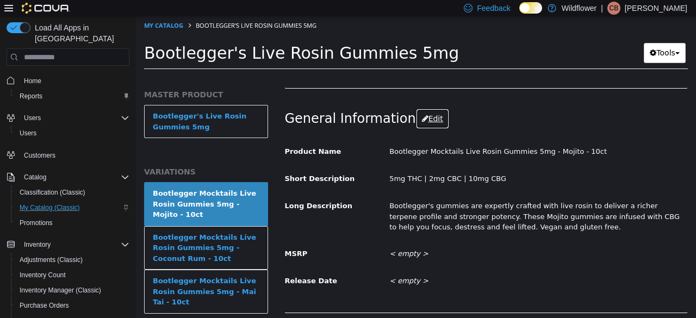
click at [421, 116] on button "Edit" at bounding box center [432, 119] width 33 height 20
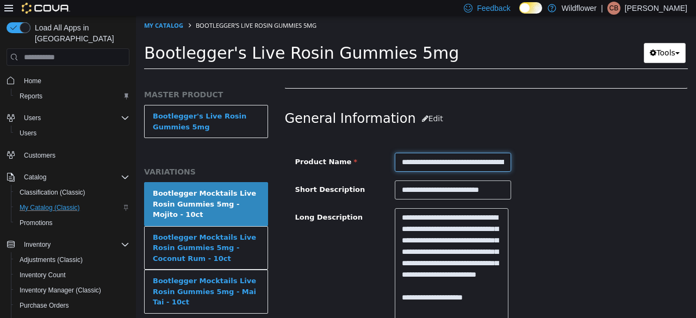
click at [472, 162] on input "**********" at bounding box center [453, 162] width 116 height 19
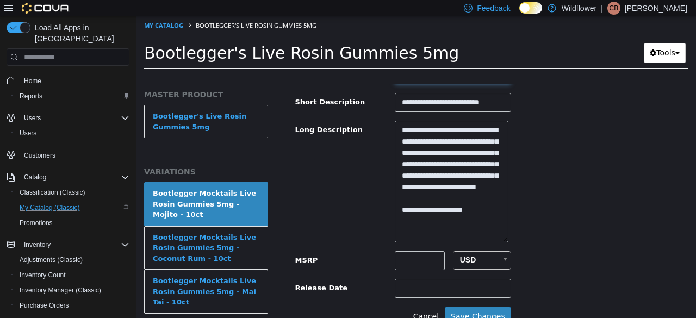
scroll to position [489, 0]
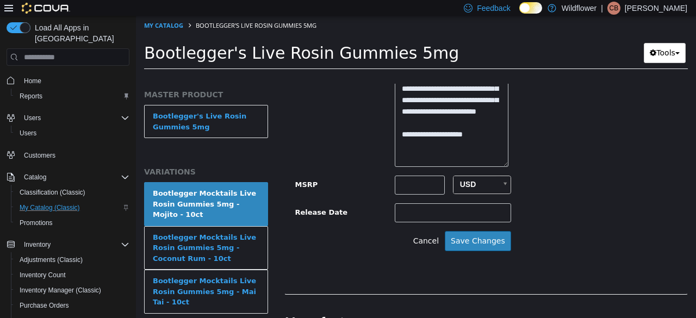
type input "**********"
click at [483, 236] on button "Save Changes" at bounding box center [478, 241] width 66 height 20
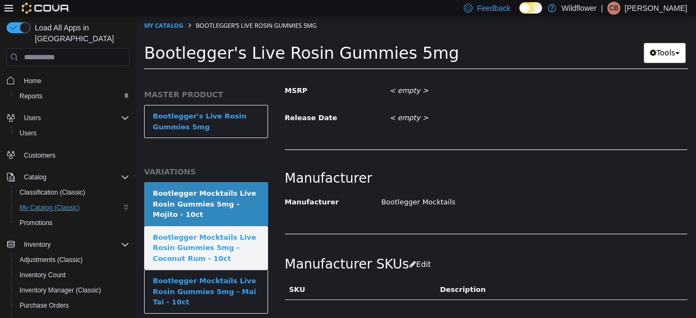
click at [204, 235] on div "Bootlegger Mocktails Live Rosin Gummies 5mg - Coconut Rum - 10ct" at bounding box center [206, 248] width 107 height 32
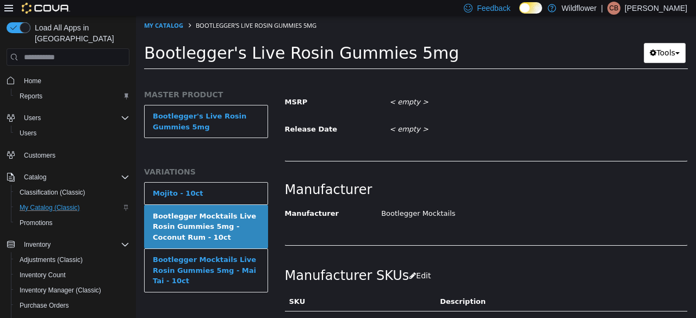
scroll to position [325, 0]
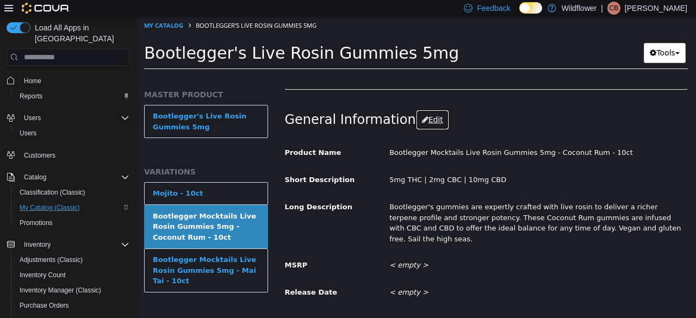
click at [425, 117] on button "Edit" at bounding box center [432, 120] width 33 height 20
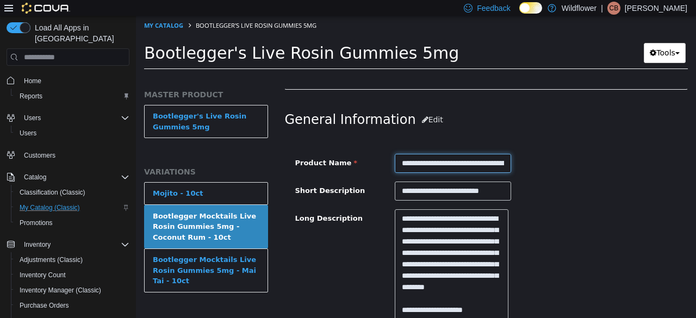
click at [472, 162] on input "**********" at bounding box center [453, 163] width 116 height 19
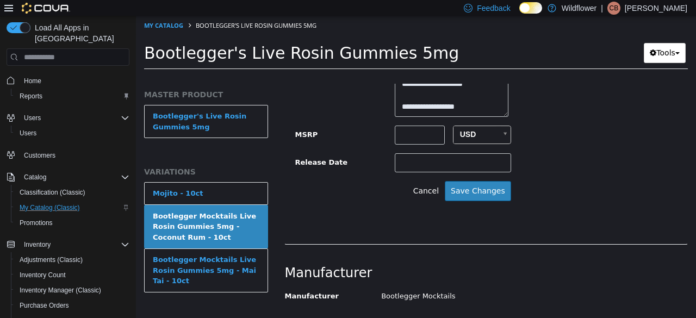
scroll to position [542, 0]
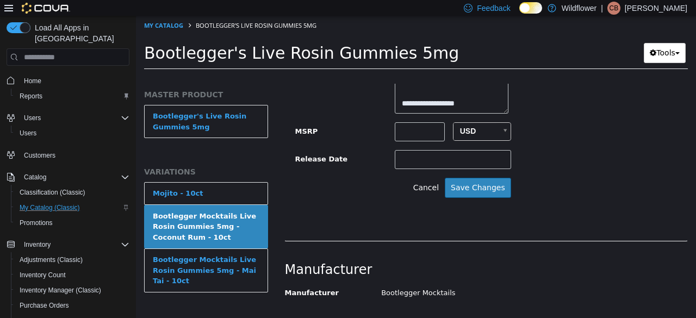
type input "**********"
click at [461, 185] on button "Save Changes" at bounding box center [478, 188] width 66 height 20
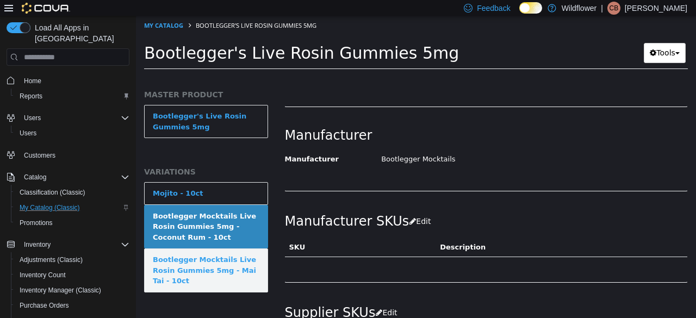
click at [203, 264] on div "Bootlegger Mocktails Live Rosin Gummies 5mg - Mai Tai - 10ct" at bounding box center [206, 270] width 107 height 32
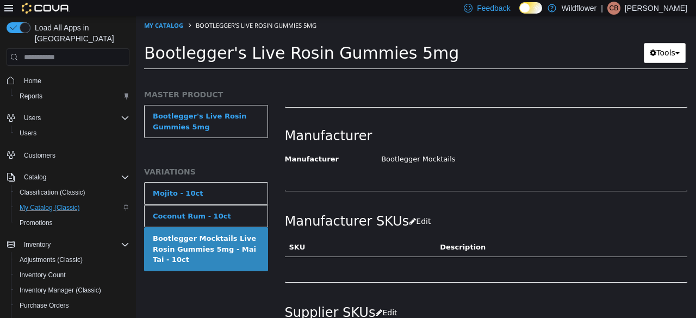
scroll to position [271, 0]
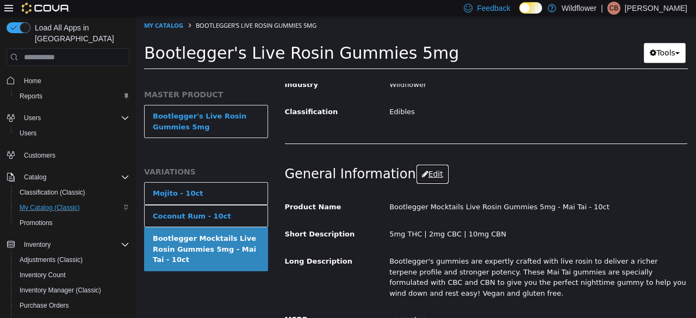
click at [420, 169] on button "Edit" at bounding box center [432, 174] width 33 height 20
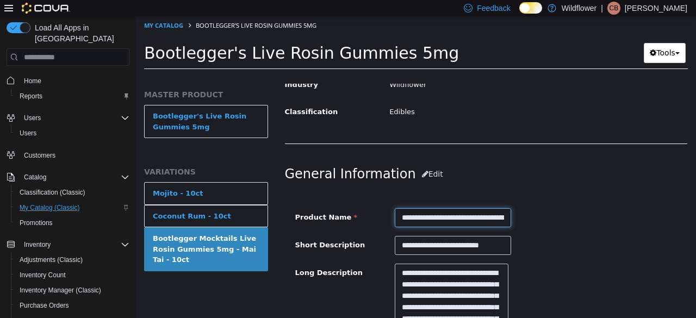
click at [473, 218] on input "**********" at bounding box center [453, 217] width 116 height 19
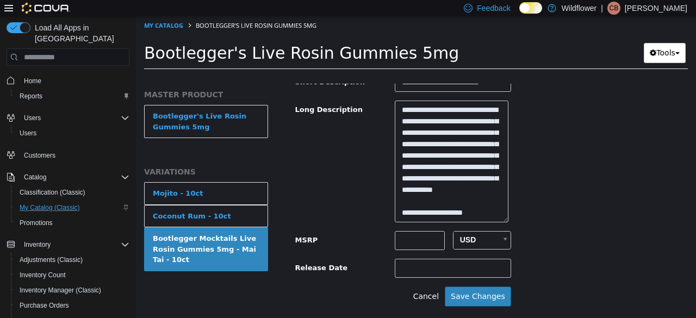
type input "**********"
click at [489, 291] on button "Save Changes" at bounding box center [478, 296] width 66 height 20
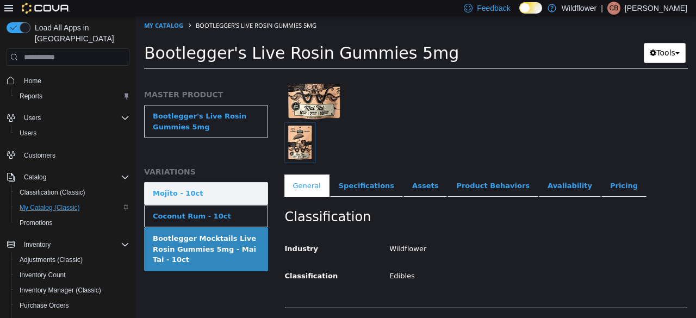
scroll to position [109, 0]
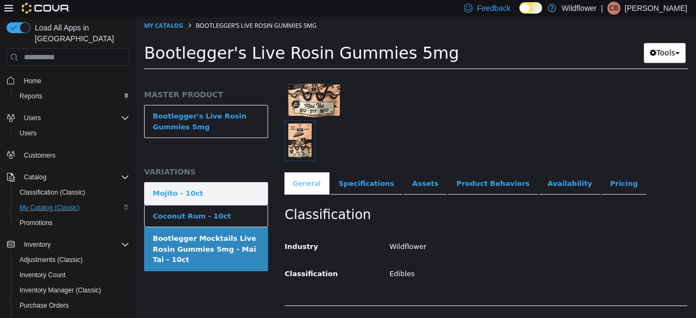
click at [212, 202] on link "Mojito - 10ct" at bounding box center [206, 193] width 124 height 23
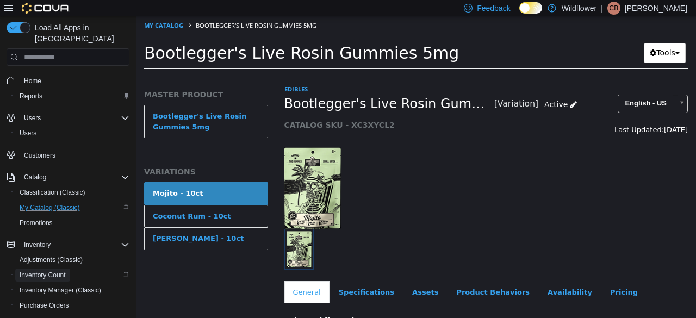
click at [48, 271] on span "Inventory Count" at bounding box center [43, 275] width 46 height 9
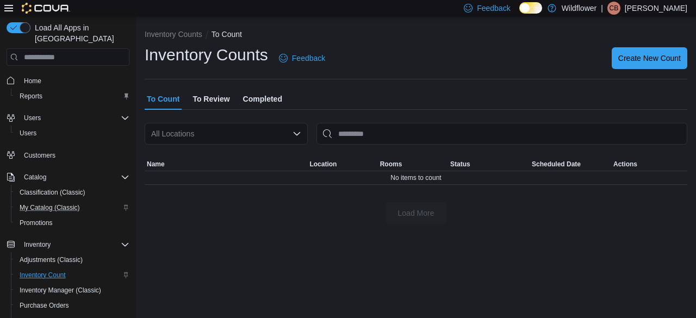
click at [12, 8] on icon at bounding box center [8, 8] width 9 height 9
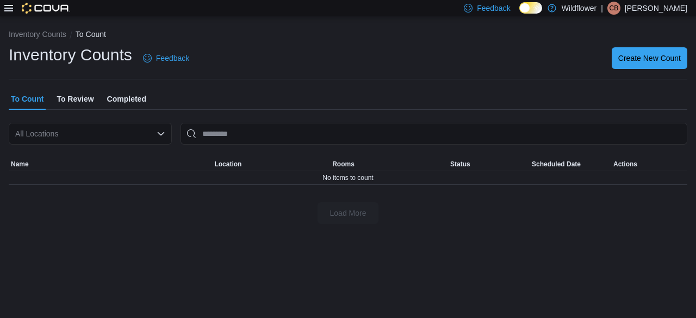
click at [125, 93] on span "Completed" at bounding box center [126, 99] width 39 height 22
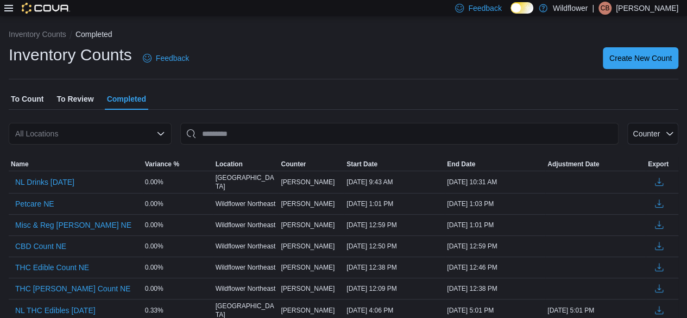
click at [460, 70] on div "Inventory Counts Feedback Create New Count" at bounding box center [344, 58] width 670 height 28
click at [14, 5] on div at bounding box center [37, 8] width 66 height 11
click at [14, 8] on div at bounding box center [37, 8] width 66 height 11
click at [8, 10] on icon at bounding box center [8, 8] width 9 height 7
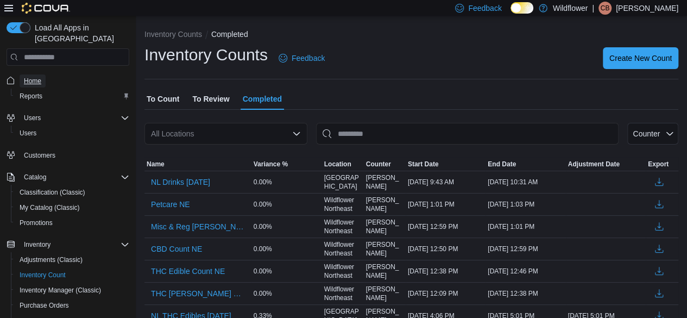
click at [35, 75] on span "Home" at bounding box center [32, 80] width 17 height 13
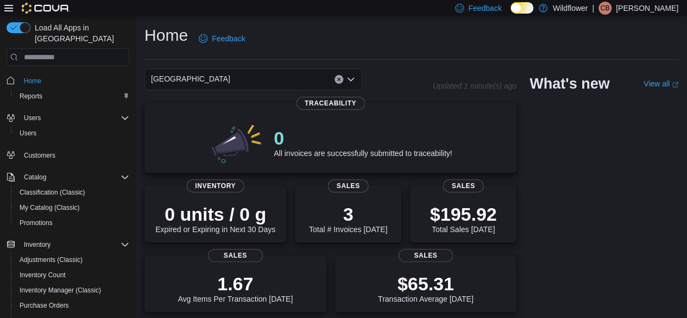
click at [281, 80] on div "Wildflower North Loop" at bounding box center [253, 79] width 217 height 22
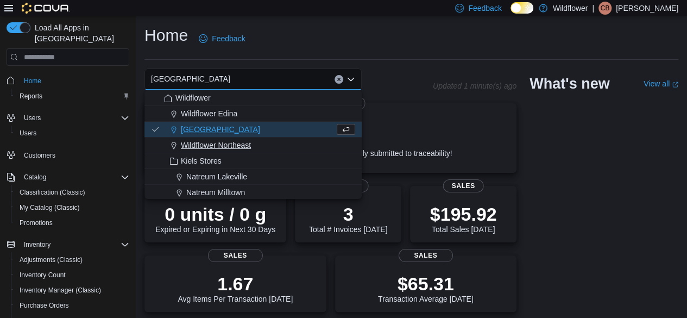
click at [228, 145] on span "Wildflower Northeast" at bounding box center [216, 145] width 70 height 11
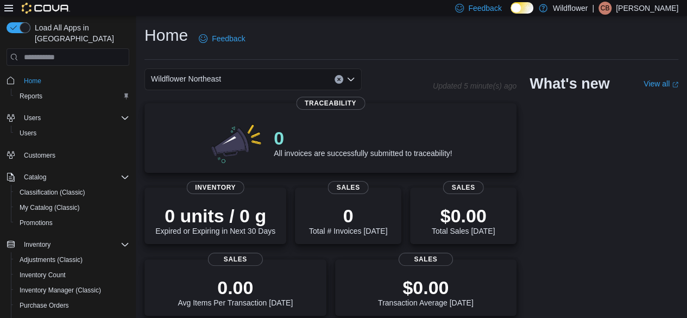
click at [41, 173] on span "Catalog" at bounding box center [35, 177] width 22 height 9
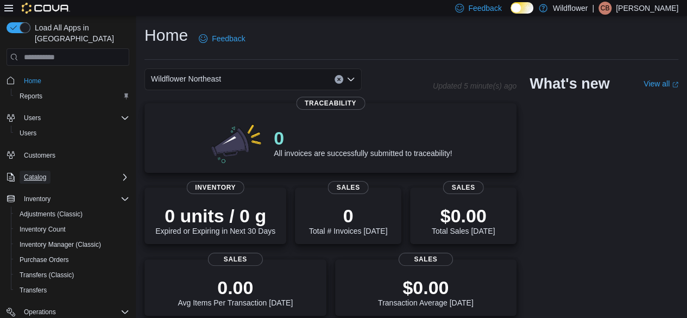
click at [48, 171] on button "Catalog" at bounding box center [35, 177] width 31 height 13
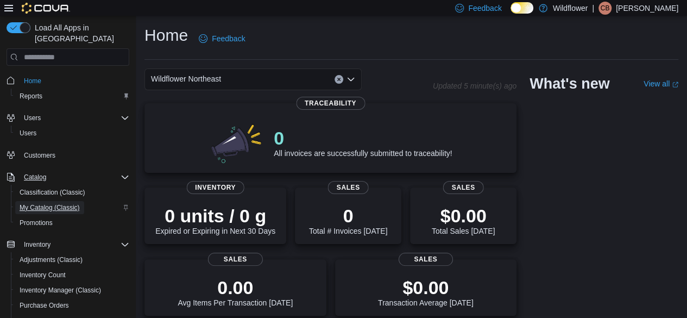
click at [45, 203] on span "My Catalog (Classic)" at bounding box center [50, 207] width 60 height 9
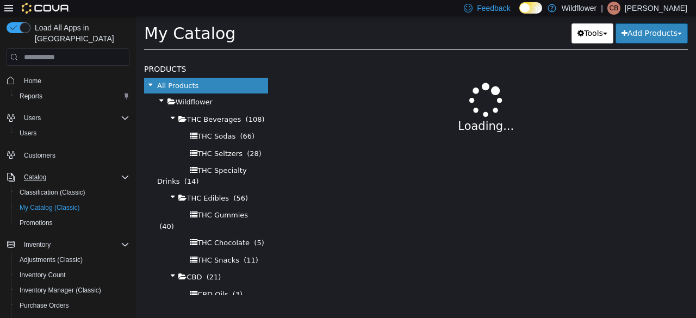
select select "**********"
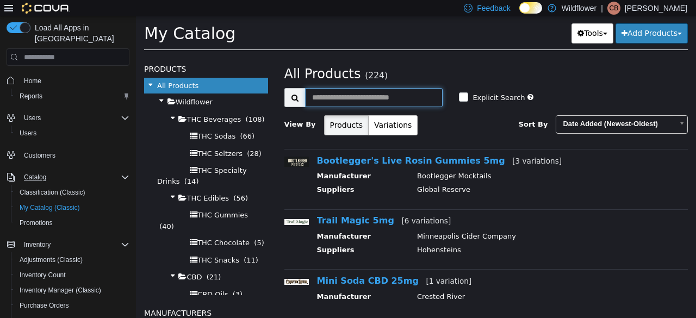
click at [377, 89] on input "text" at bounding box center [374, 97] width 138 height 19
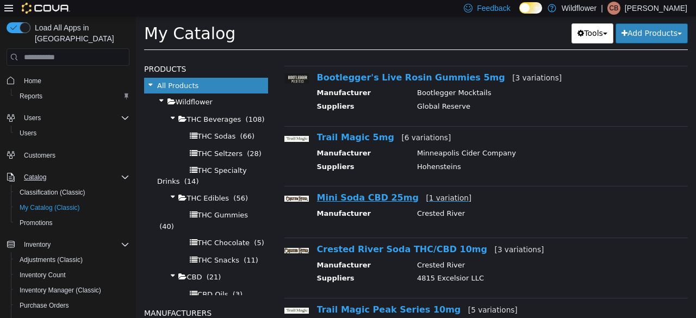
scroll to position [163, 0]
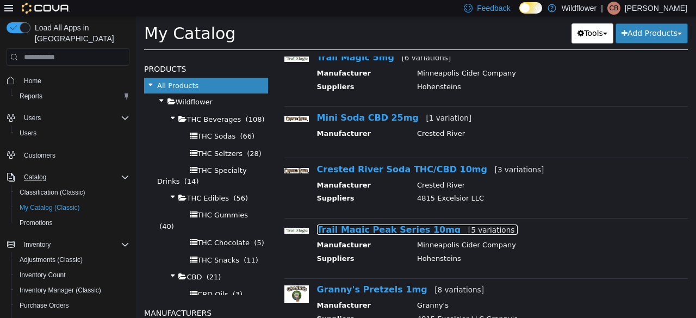
click at [386, 227] on link "Trail Magic Peak Series 10mg [5 variations]" at bounding box center [417, 229] width 201 height 10
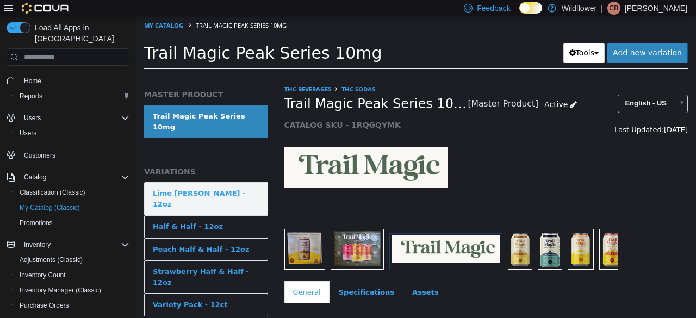
click at [202, 188] on div "Lime Margarita - 12oz" at bounding box center [206, 198] width 107 height 21
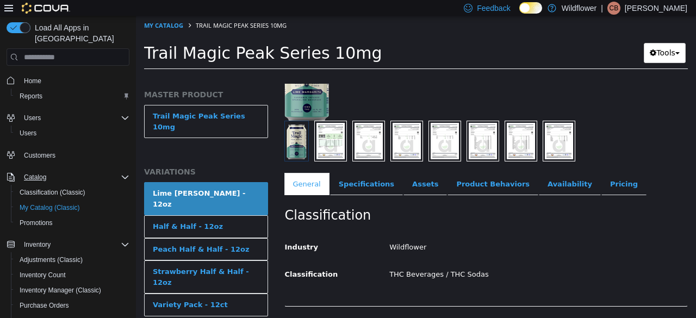
scroll to position [109, 0]
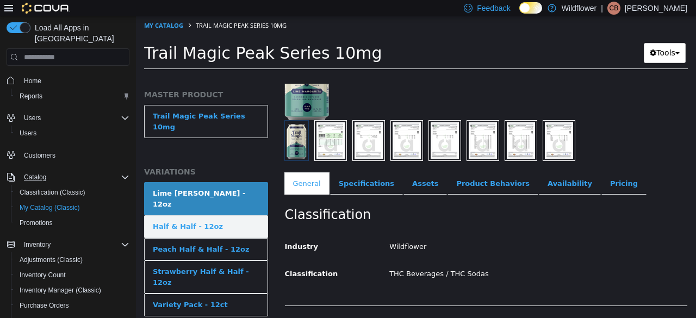
click at [234, 215] on link "Half & Half - 12oz" at bounding box center [206, 226] width 124 height 23
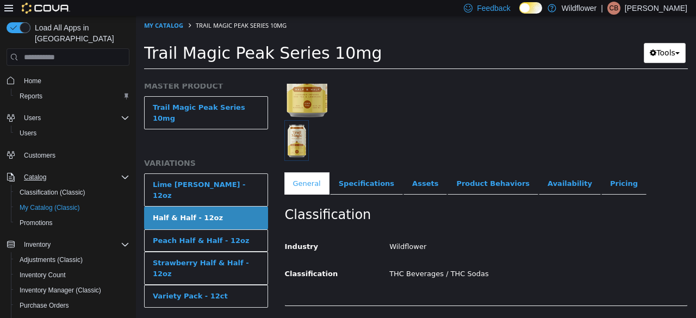
scroll to position [11, 0]
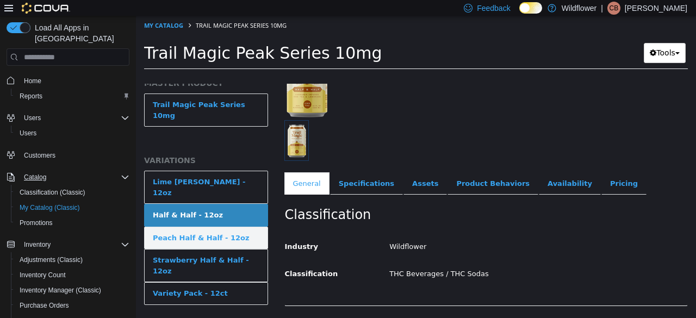
click at [235, 227] on link "Peach Half & Half - 12oz" at bounding box center [206, 238] width 124 height 23
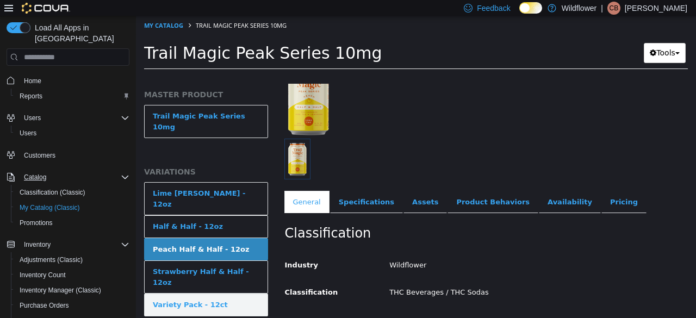
scroll to position [109, 0]
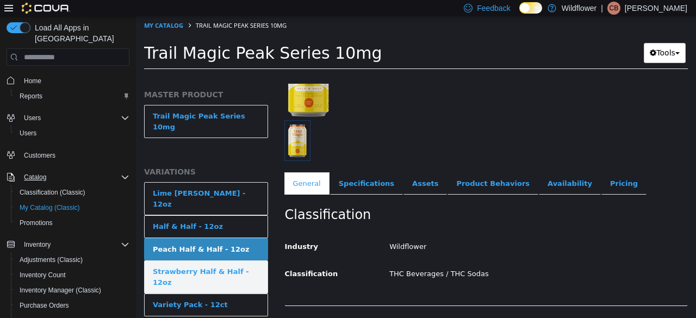
click at [198, 266] on div "Strawberry Half & Half - 12oz" at bounding box center [206, 276] width 107 height 21
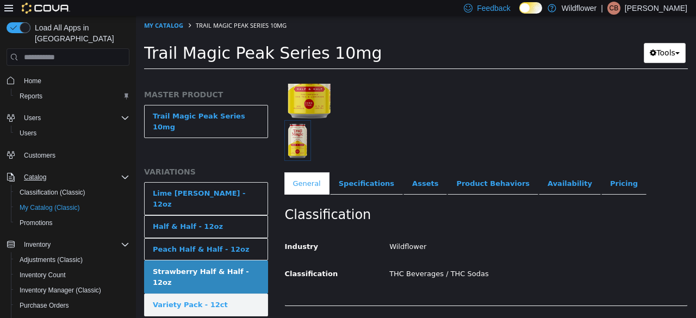
click at [221, 293] on link "Variety Pack - 12ct" at bounding box center [206, 304] width 124 height 23
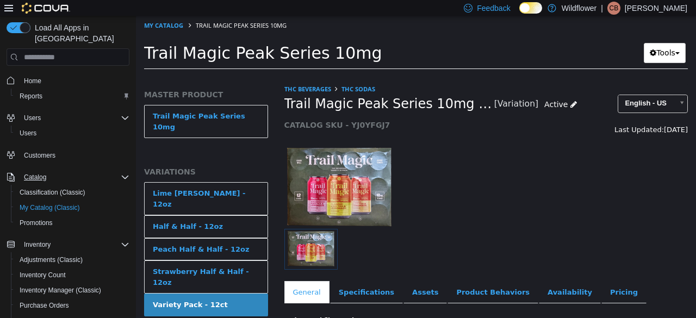
click at [47, 73] on span "Home" at bounding box center [75, 80] width 110 height 14
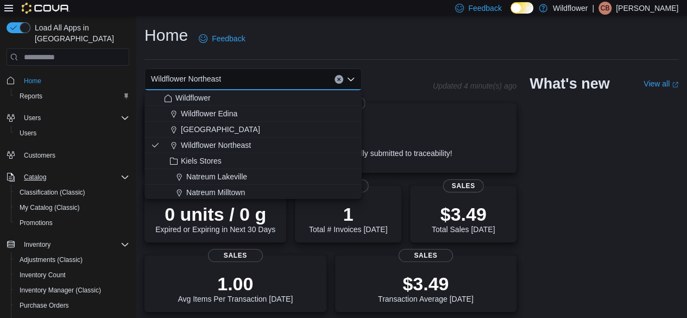
click at [227, 79] on input at bounding box center [226, 79] width 1 height 13
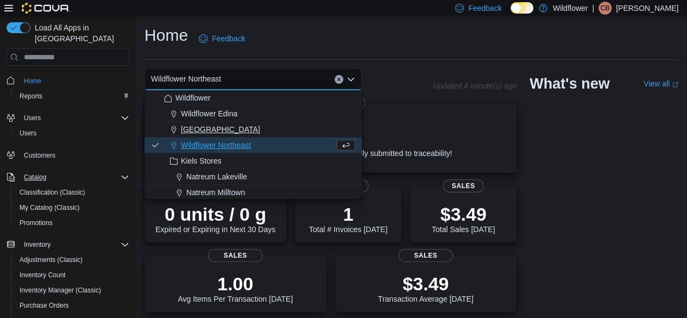
click at [227, 128] on span "Wildflower North Loop" at bounding box center [220, 129] width 79 height 11
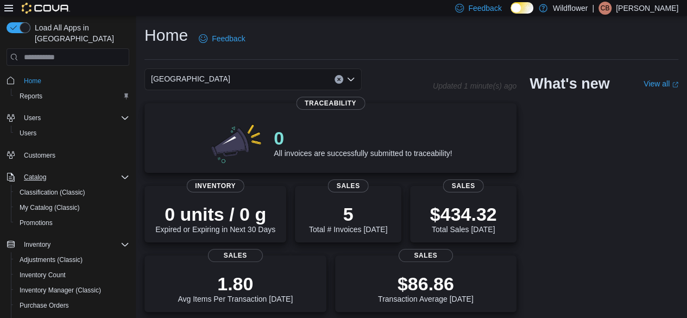
click at [201, 78] on span "Wildflower North Loop" at bounding box center [190, 78] width 79 height 13
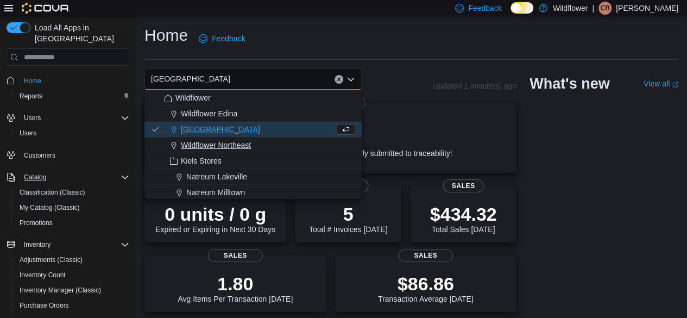
click at [212, 145] on span "Wildflower Northeast" at bounding box center [216, 145] width 70 height 11
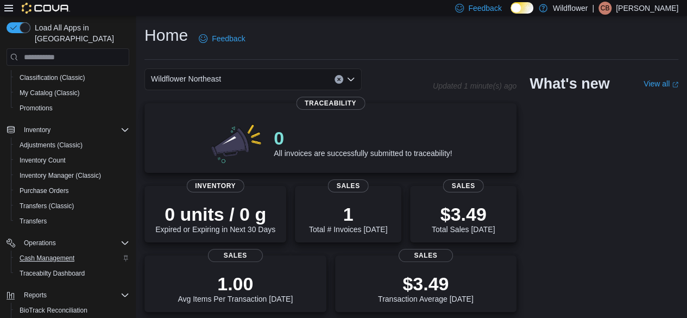
scroll to position [177, 0]
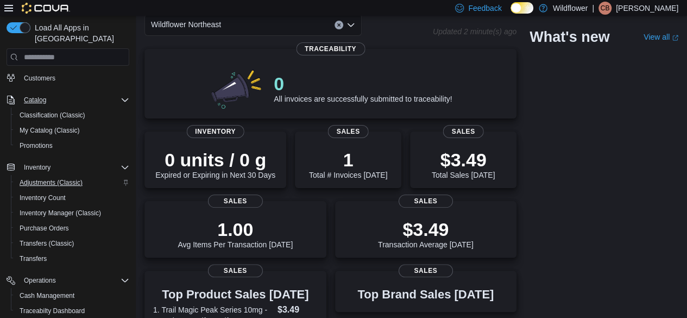
scroll to position [0, 0]
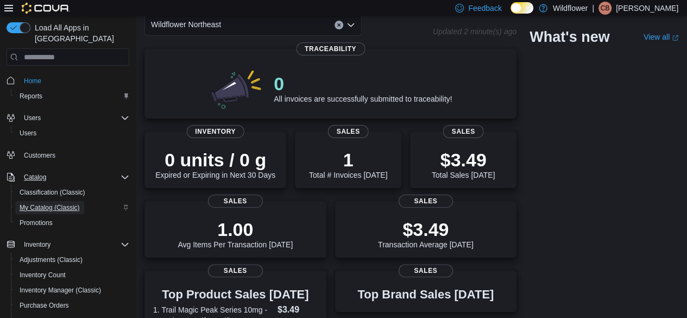
click at [45, 203] on span "My Catalog (Classic)" at bounding box center [50, 207] width 60 height 9
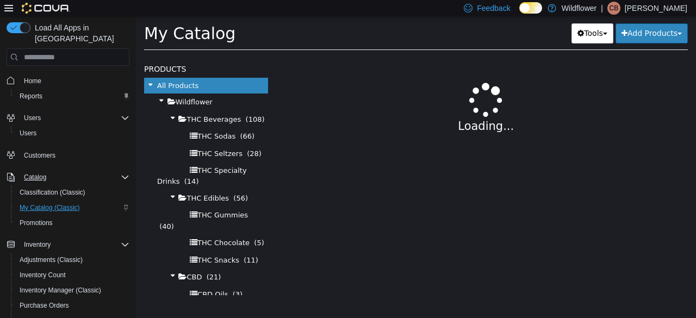
select select "**********"
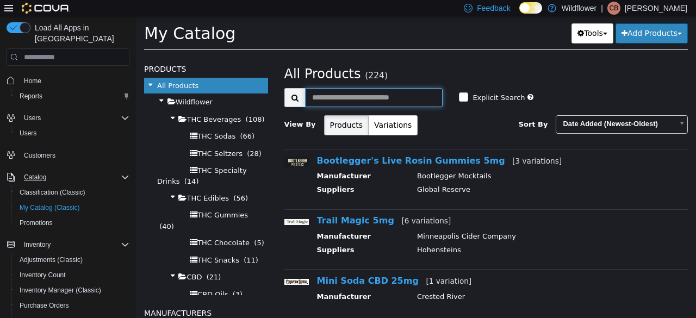
click at [350, 98] on input "text" at bounding box center [374, 97] width 138 height 19
type input "**********"
select select "**********"
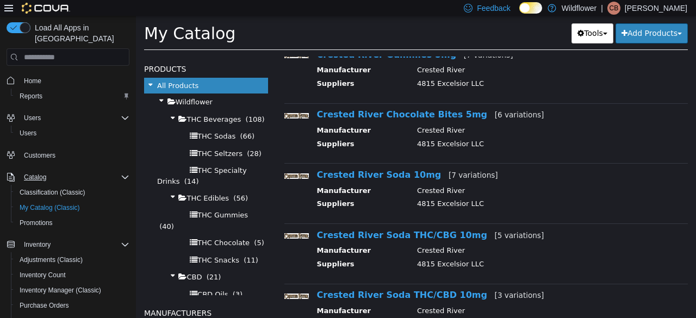
scroll to position [109, 0]
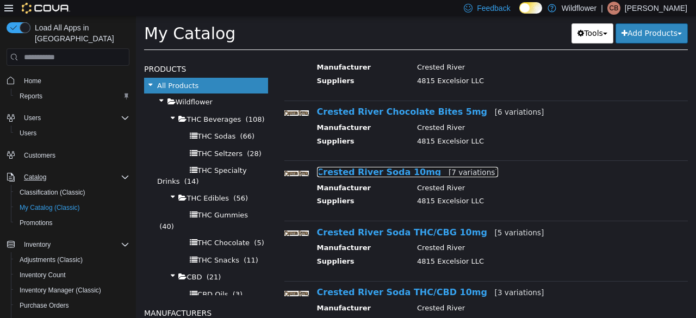
click at [369, 173] on link "Crested River Soda 10mg [7 variations]" at bounding box center [407, 172] width 181 height 10
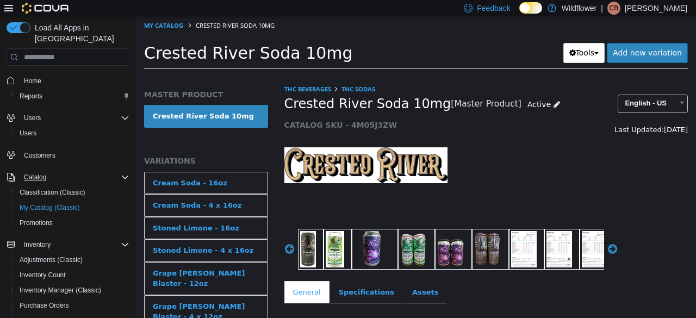
select select "**********"
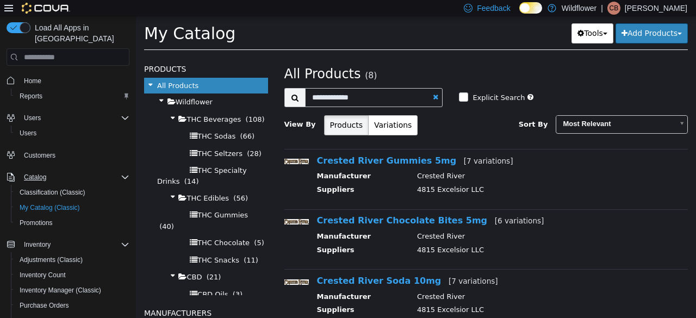
scroll to position [163, 0]
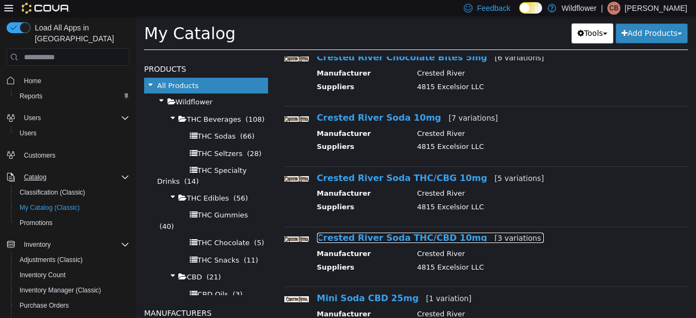
click at [372, 235] on link "Crested River Soda THC/CBD 10mg [3 variations]" at bounding box center [430, 238] width 227 height 10
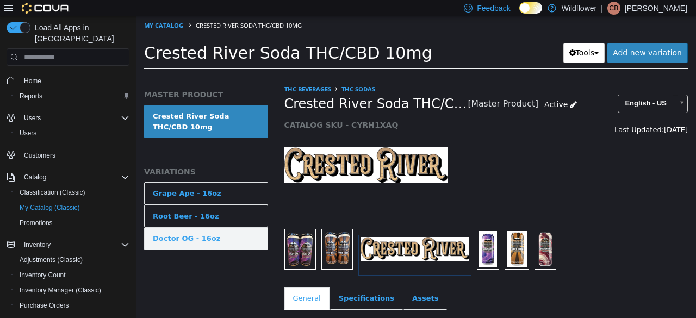
click at [193, 240] on div "Doctor OG - 16oz" at bounding box center [186, 238] width 67 height 11
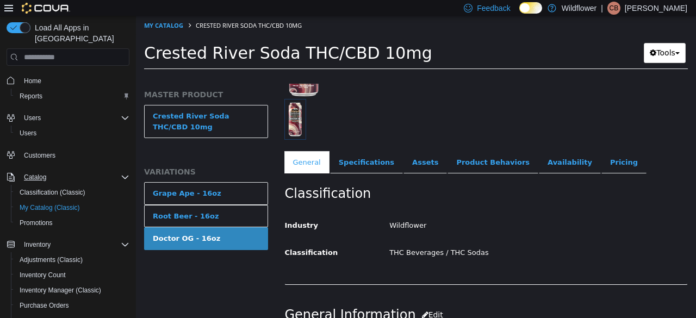
scroll to position [109, 0]
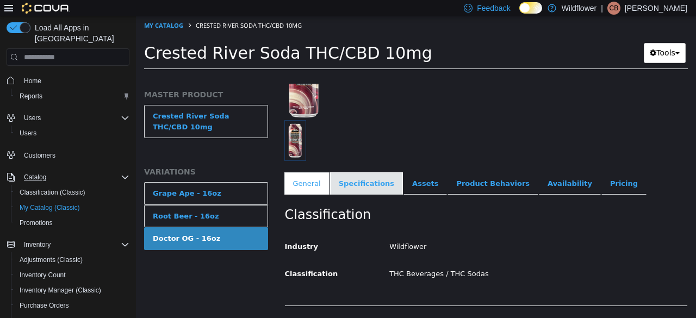
click at [356, 185] on link "Specifications" at bounding box center [366, 183] width 73 height 23
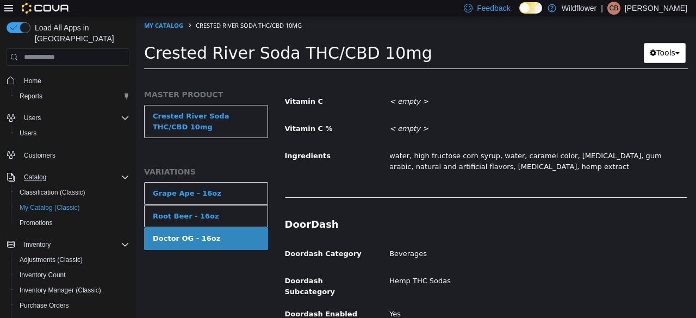
scroll to position [1645, 0]
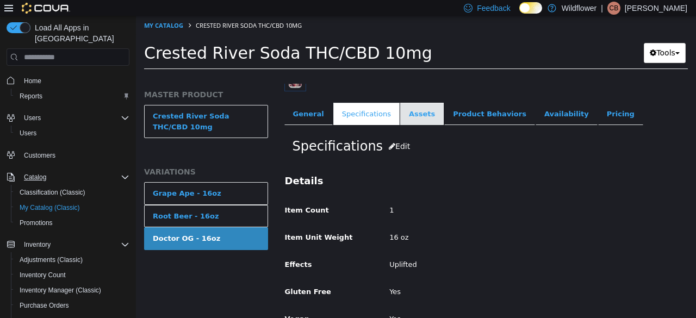
click at [404, 114] on link "Assets" at bounding box center [421, 114] width 43 height 23
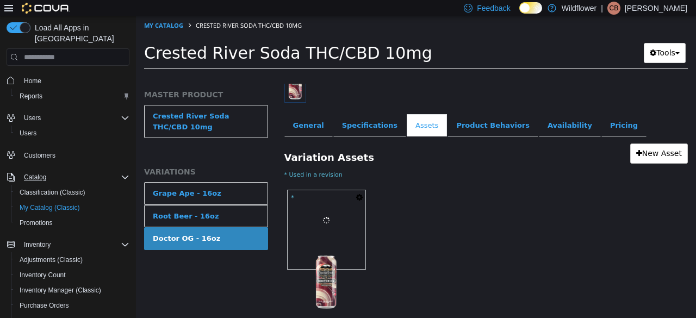
scroll to position [166, 0]
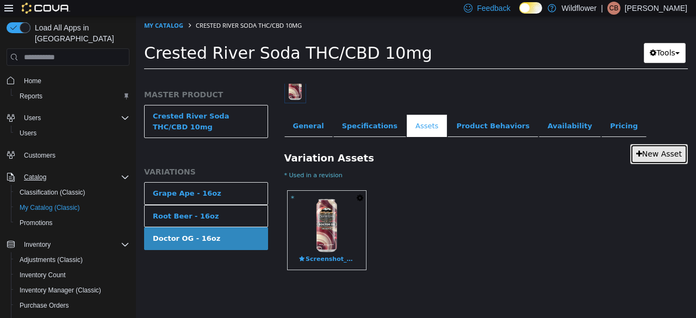
click at [646, 151] on link "New Asset" at bounding box center [659, 154] width 58 height 20
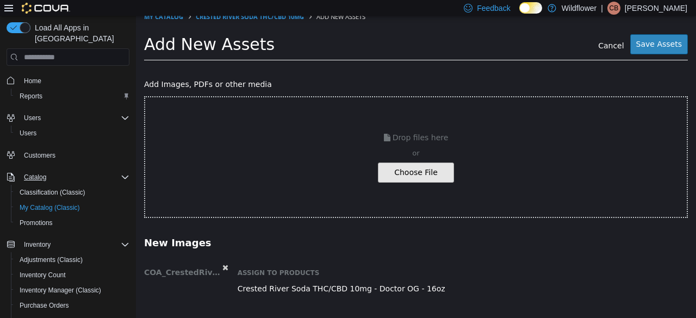
scroll to position [14, 0]
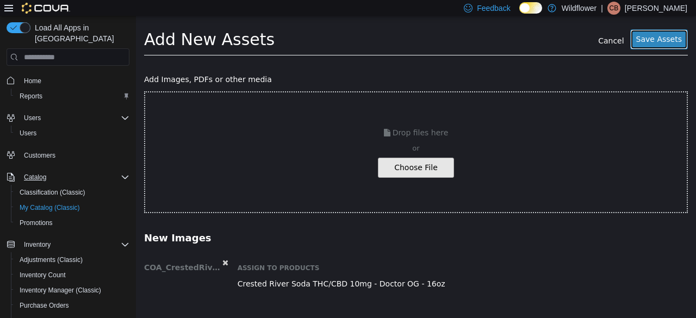
click at [633, 36] on button "Save Assets" at bounding box center [659, 39] width 58 height 20
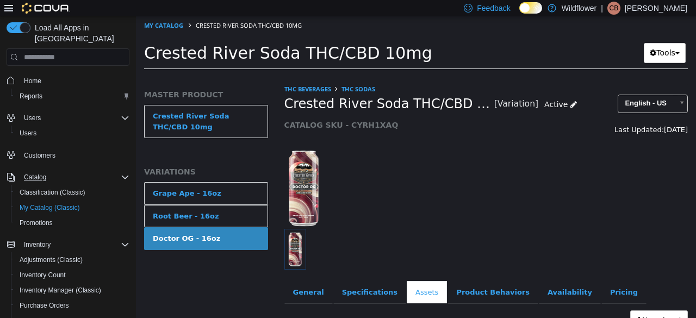
scroll to position [174, 0]
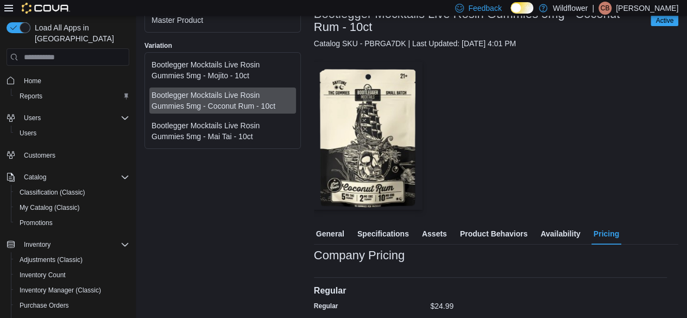
scroll to position [64, 0]
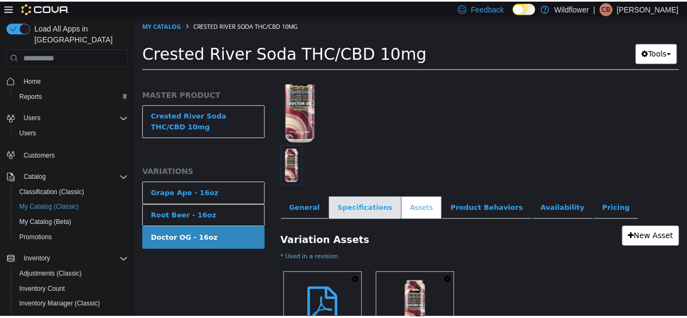
scroll to position [174, 0]
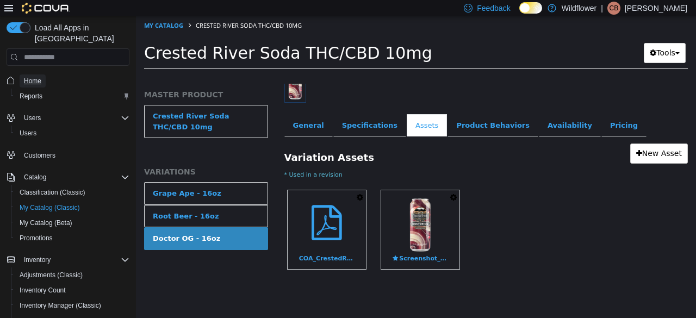
click at [44, 74] on link "Home" at bounding box center [33, 80] width 26 height 13
